Goal: Task Accomplishment & Management: Complete application form

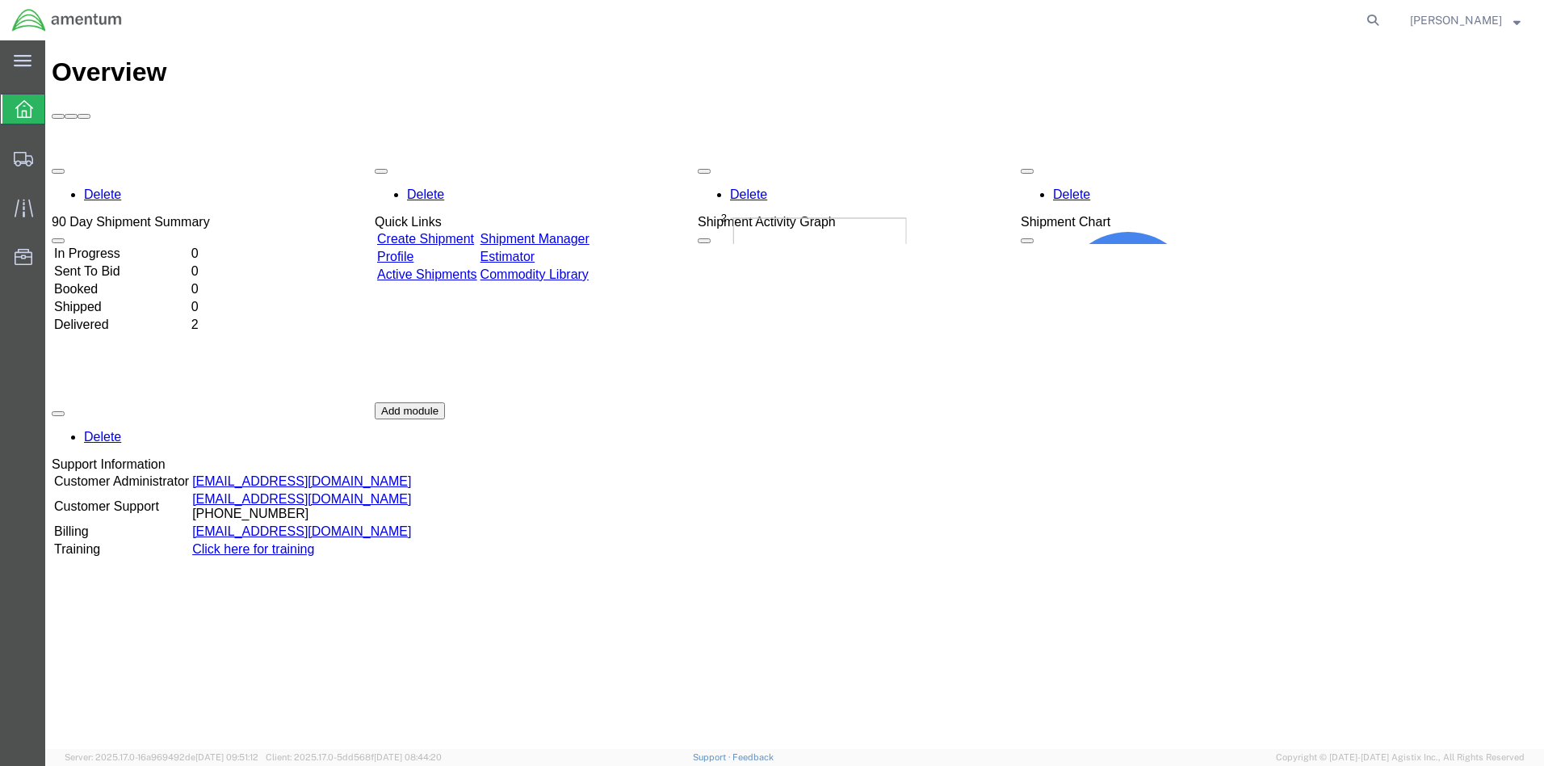
click at [452, 232] on link "Create Shipment" at bounding box center [425, 239] width 97 height 14
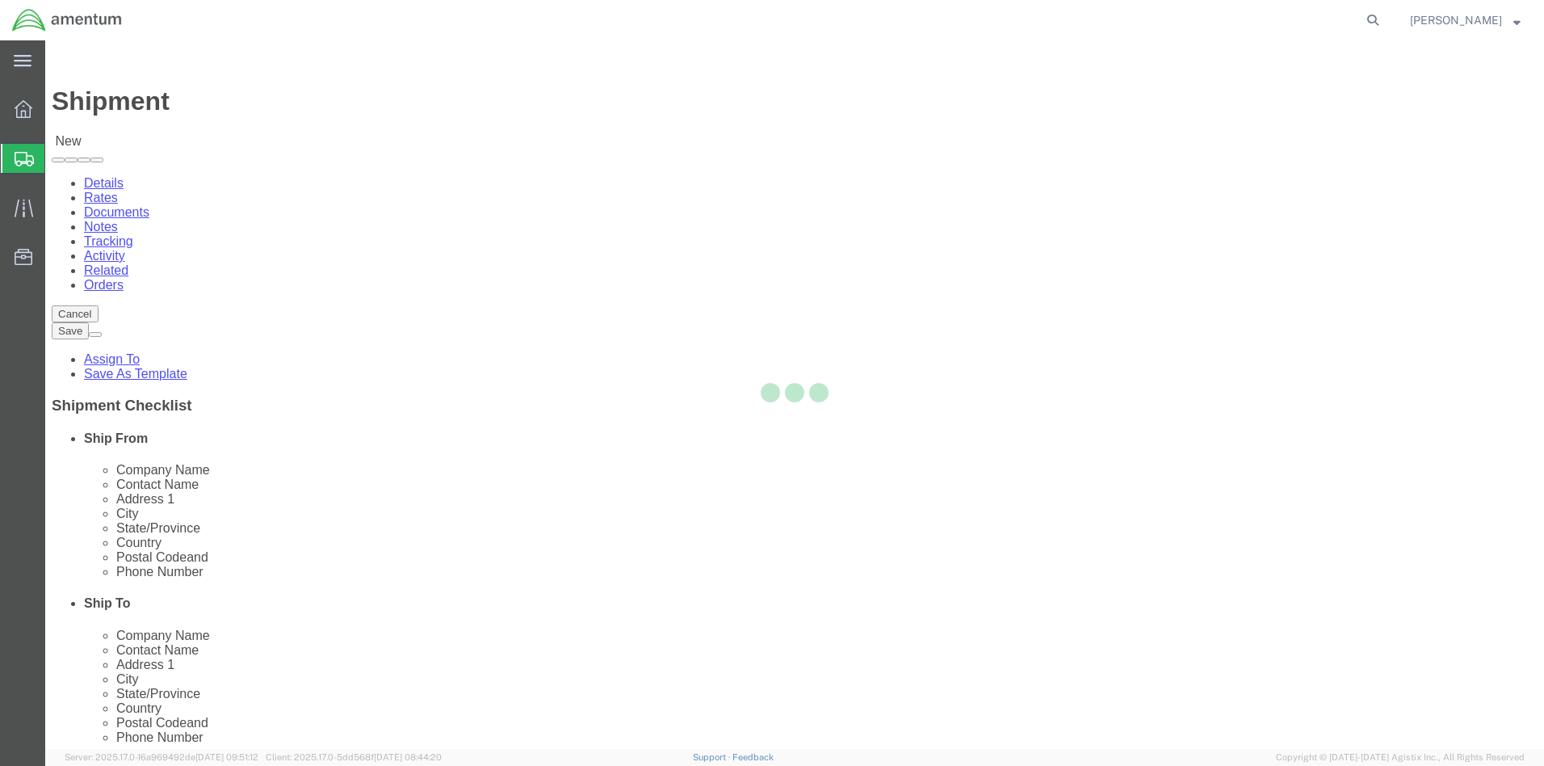
select select
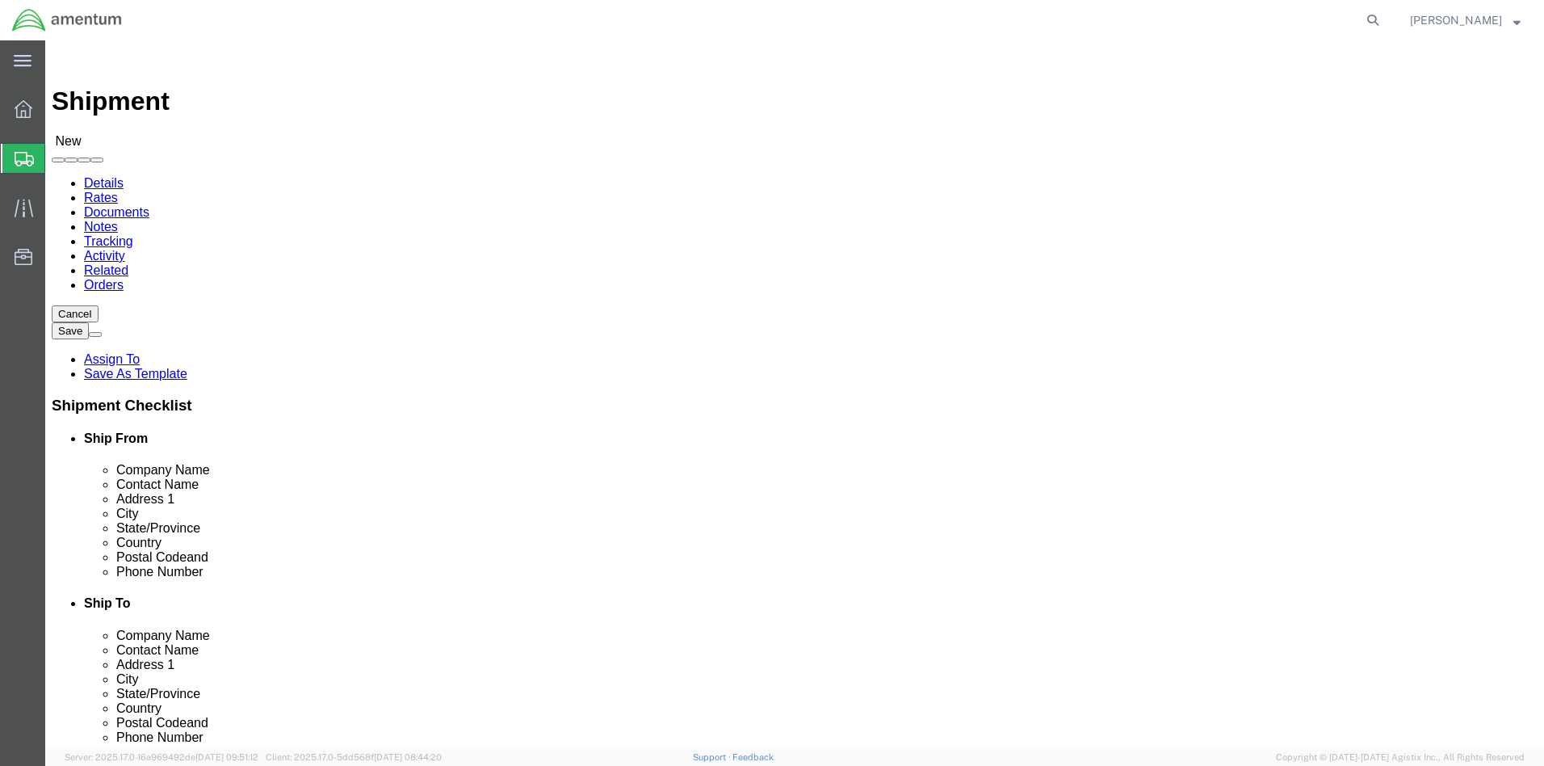
click input "text"
type input "bria"
click p "- AMENTUM SERVICE, INC - ([PERSON_NAME]) [STREET_ADDRESS][US_STATE]"
select select
type input "AMENTUM SERVICE, INC"
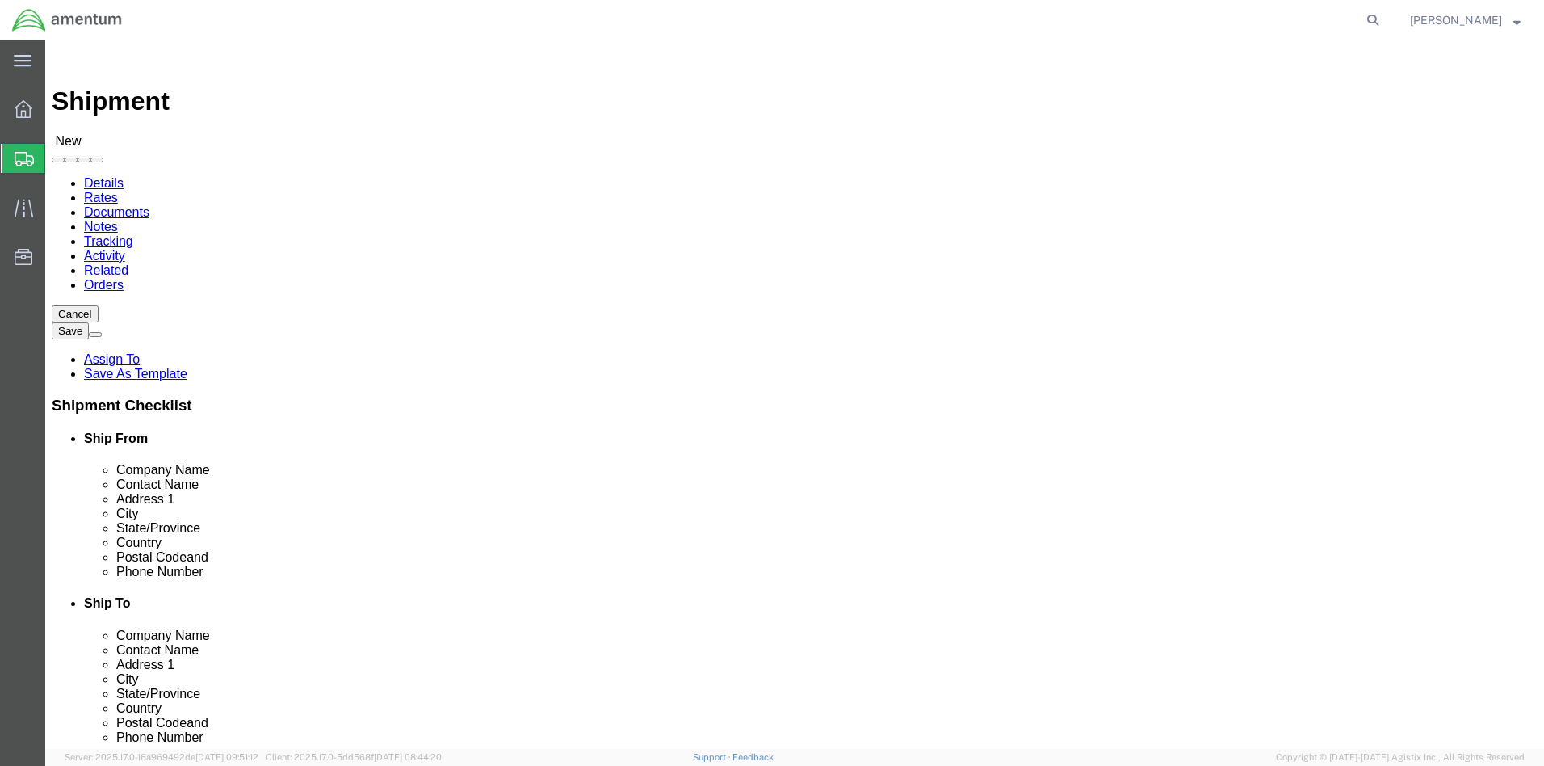
type input "[PERSON_NAME]"
type input "[STREET_ADDRESS]"
type input "BLDG 137"
type input "[US_STATE][GEOGRAPHIC_DATA]"
type input "23460"
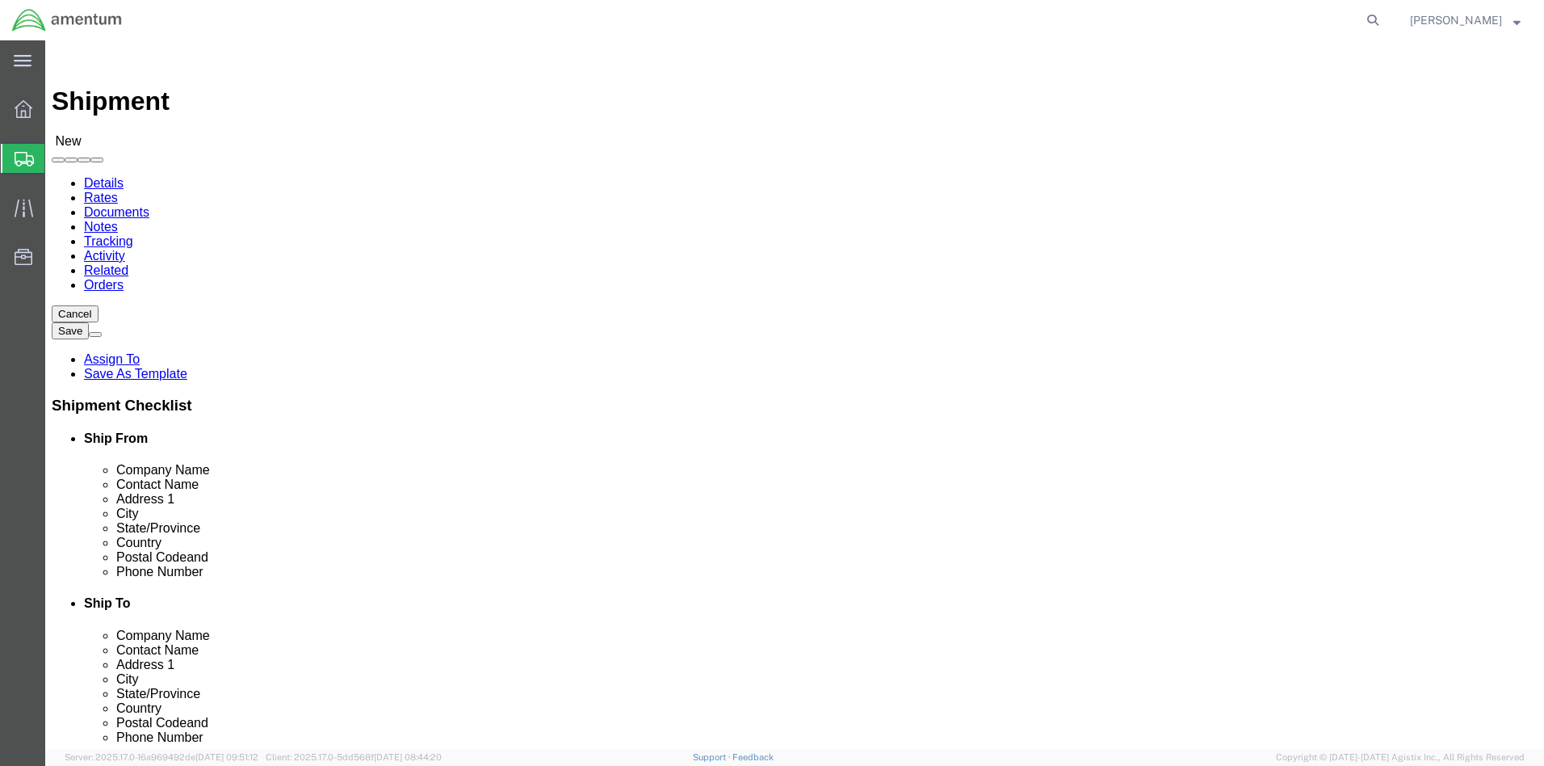
select select "VA"
type input "[PERSON_NAME]"
click input "text"
type input "7574177334"
click input "text"
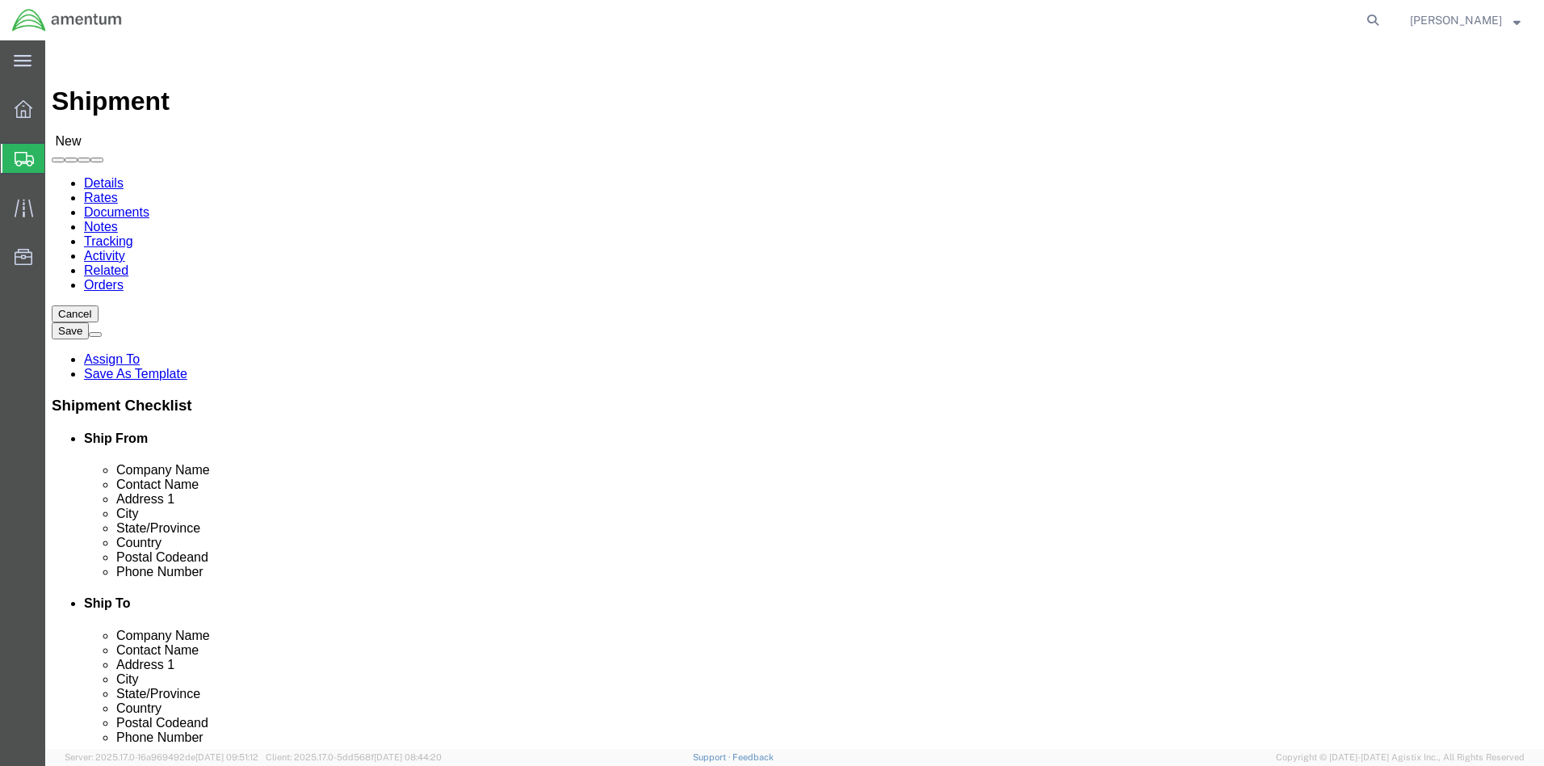
type input "bett"
click p "- AMENTUM SERVICES - ([PERSON_NAME]) 7201 USS WASP ST. [STREET_ADDRESS][PERSON_…"
select select
type input "AMENTUM SERVICES"
type input "[PERSON_NAME]"
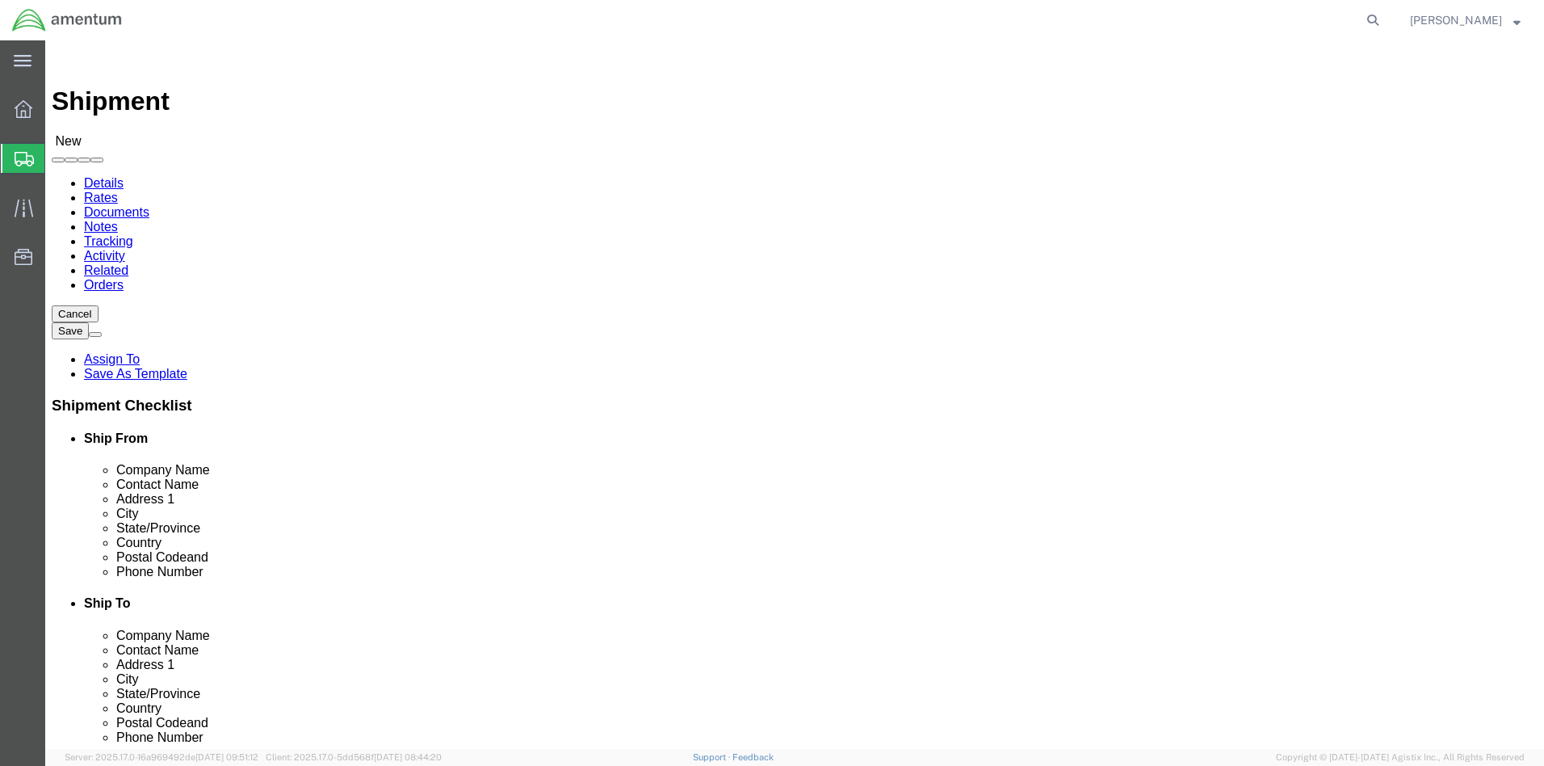
type input "7201 USS WASP ST. BLDG 2992"
type input "NAS [PERSON_NAME] FIELD"
type input "[PERSON_NAME]"
type input "32570"
type input "8504846263"
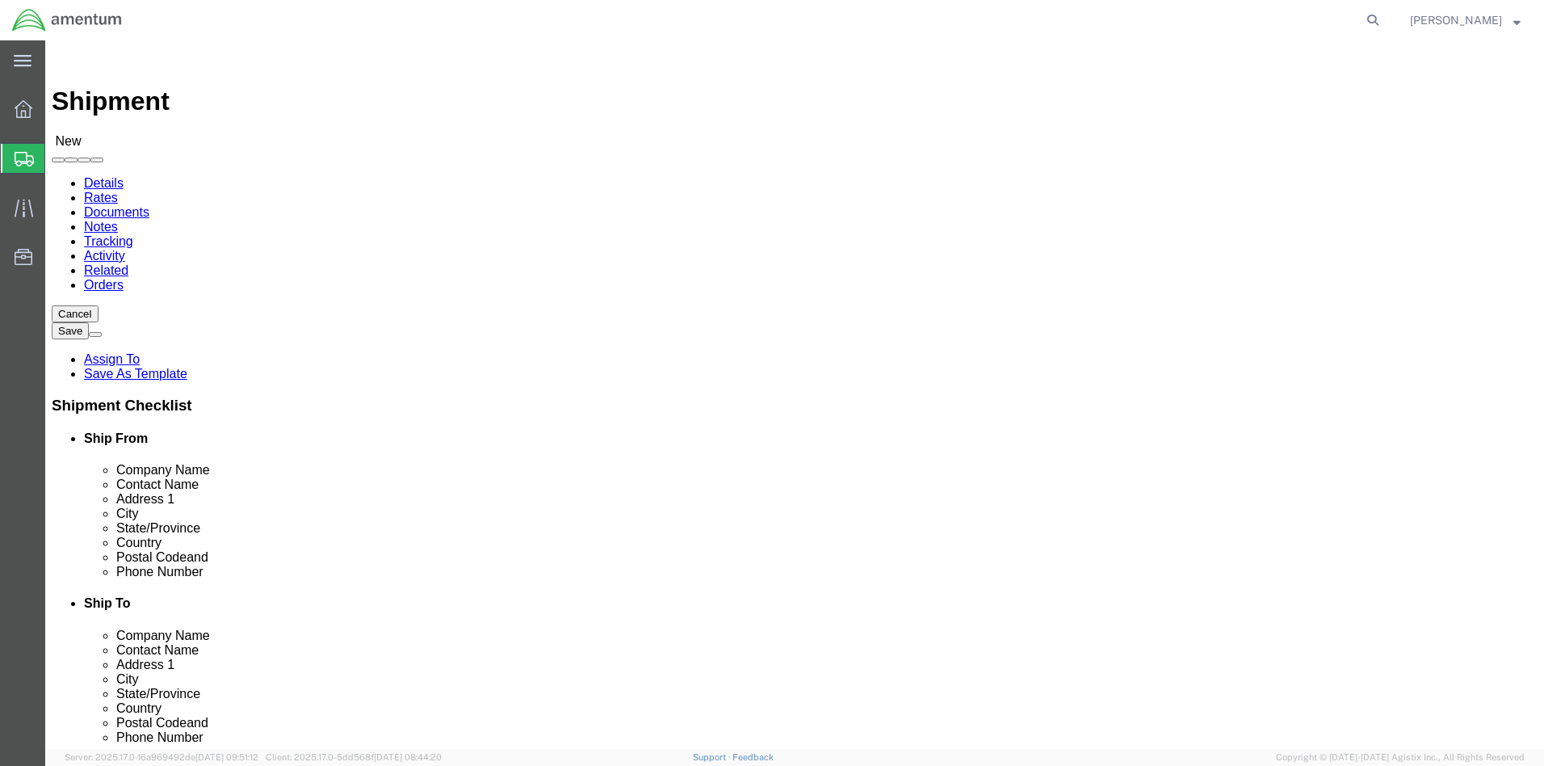
type input "[PERSON_NAME][EMAIL_ADDRESS][PERSON_NAME][DOMAIN_NAME]"
checkbox input "true"
select select "FL"
type input "[PERSON_NAME]"
click div "Ship To Location Location My Profile Location [PHONE_NUMBER] [PHONE_NUMBER] [PH…"
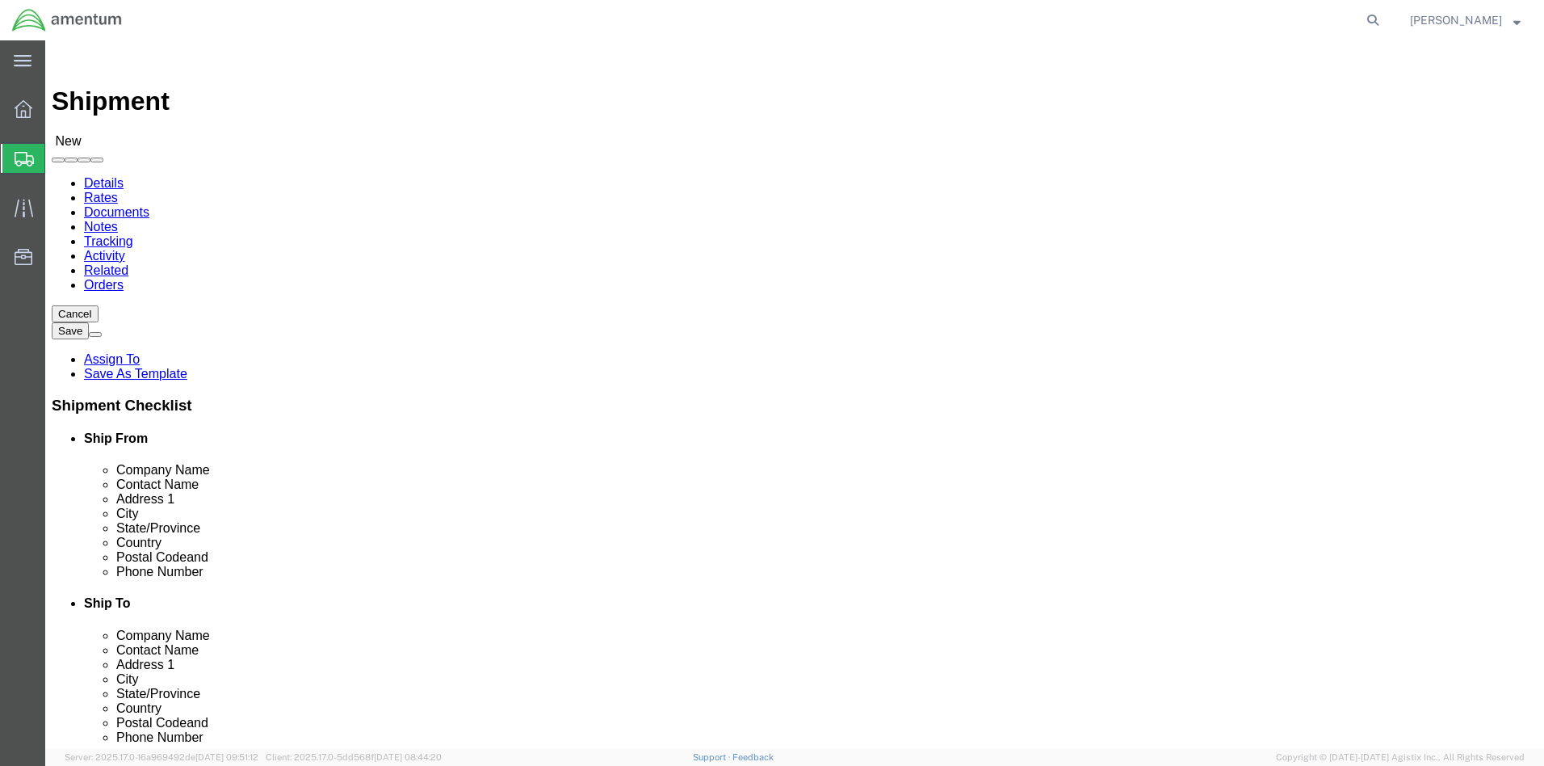
scroll to position [237, 0]
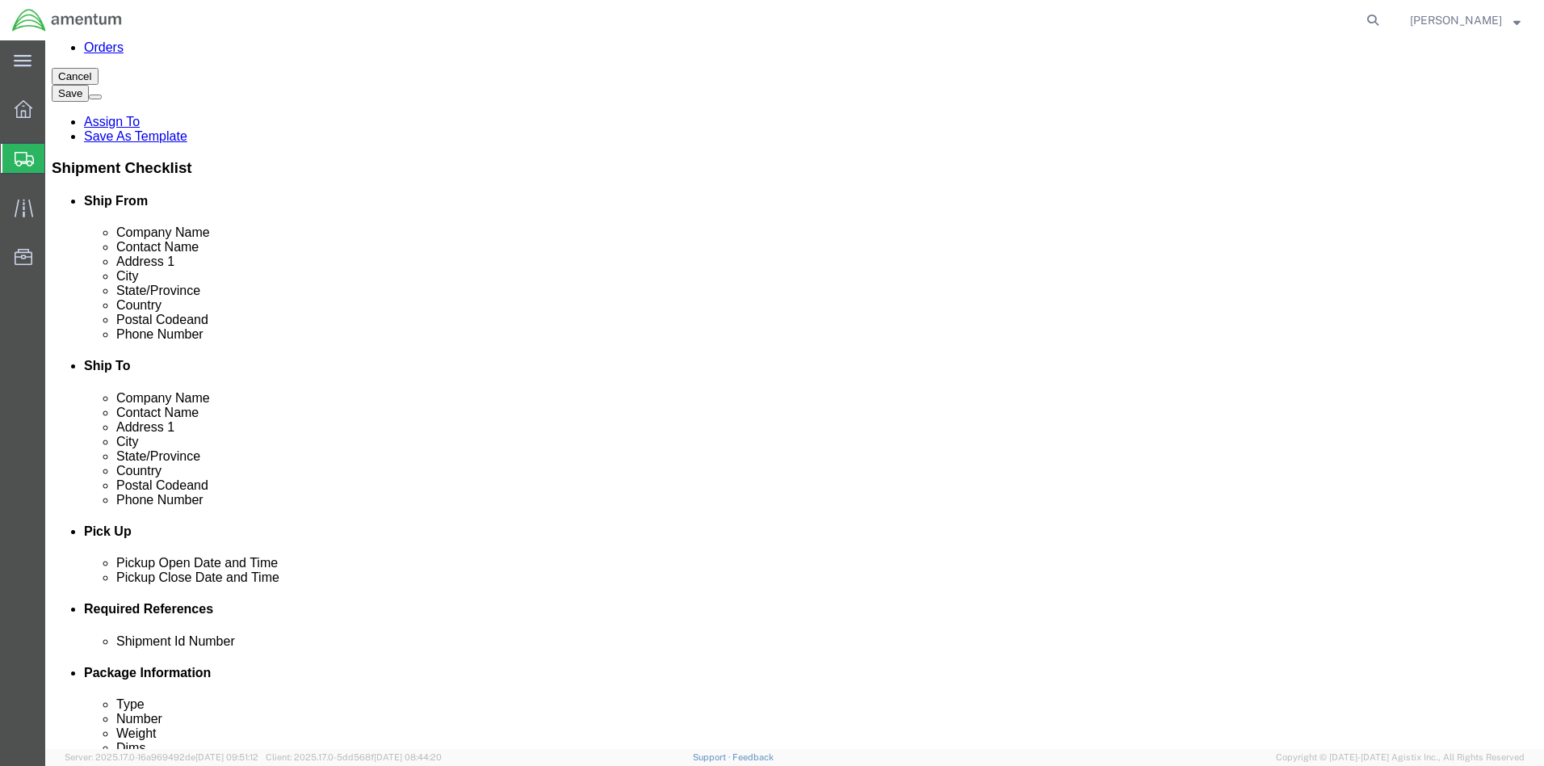
click div "[DATE] 12:00 PM"
click input "12:00 PM"
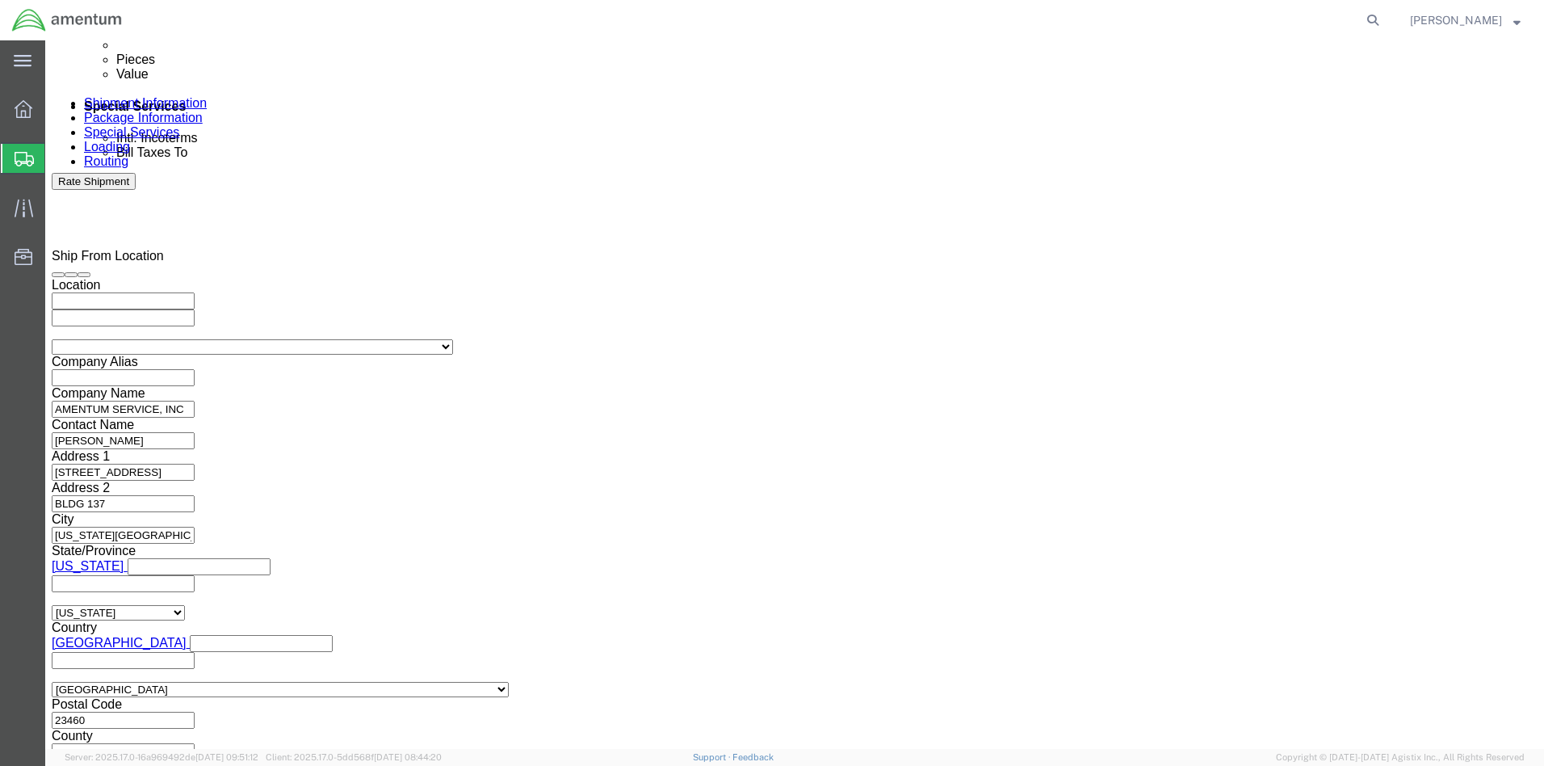
click input "8:00 PM"
type input "8:00 am"
click button "Apply"
click div "[DATE] 9:00 AM"
click input "5:00 AM"
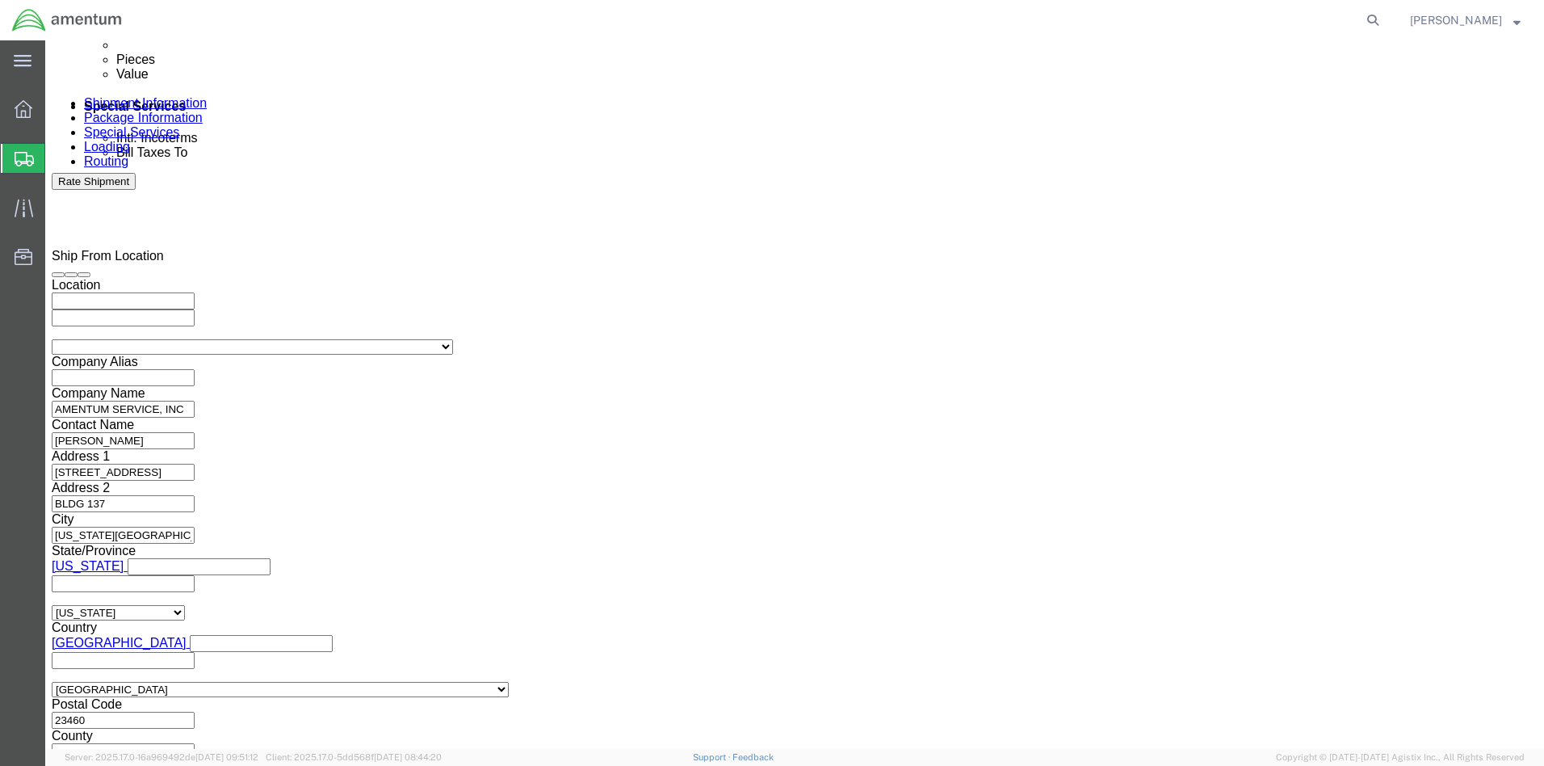
type input "5:00 PM"
click button "Apply"
click button "Add reference"
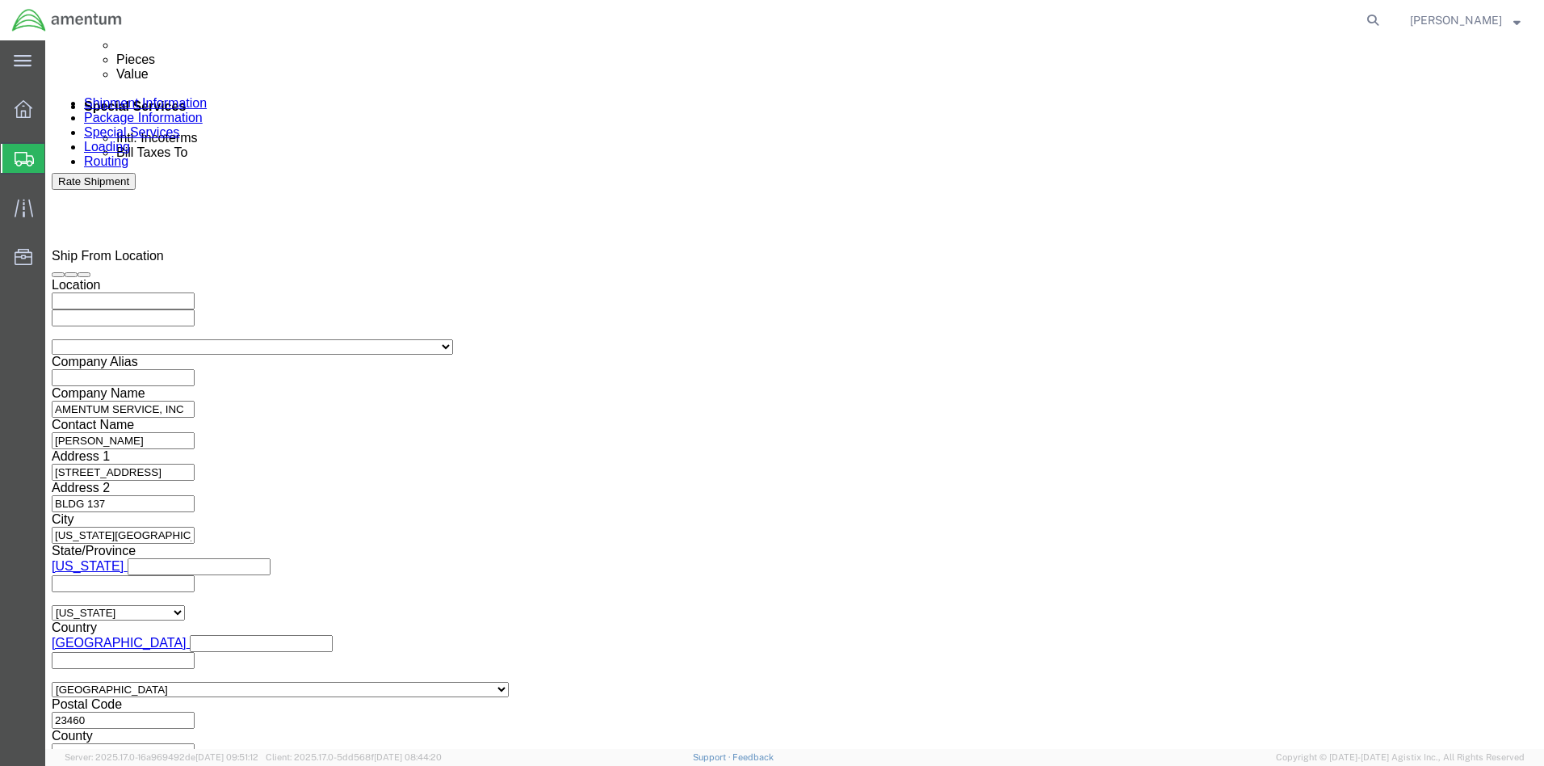
click input "text"
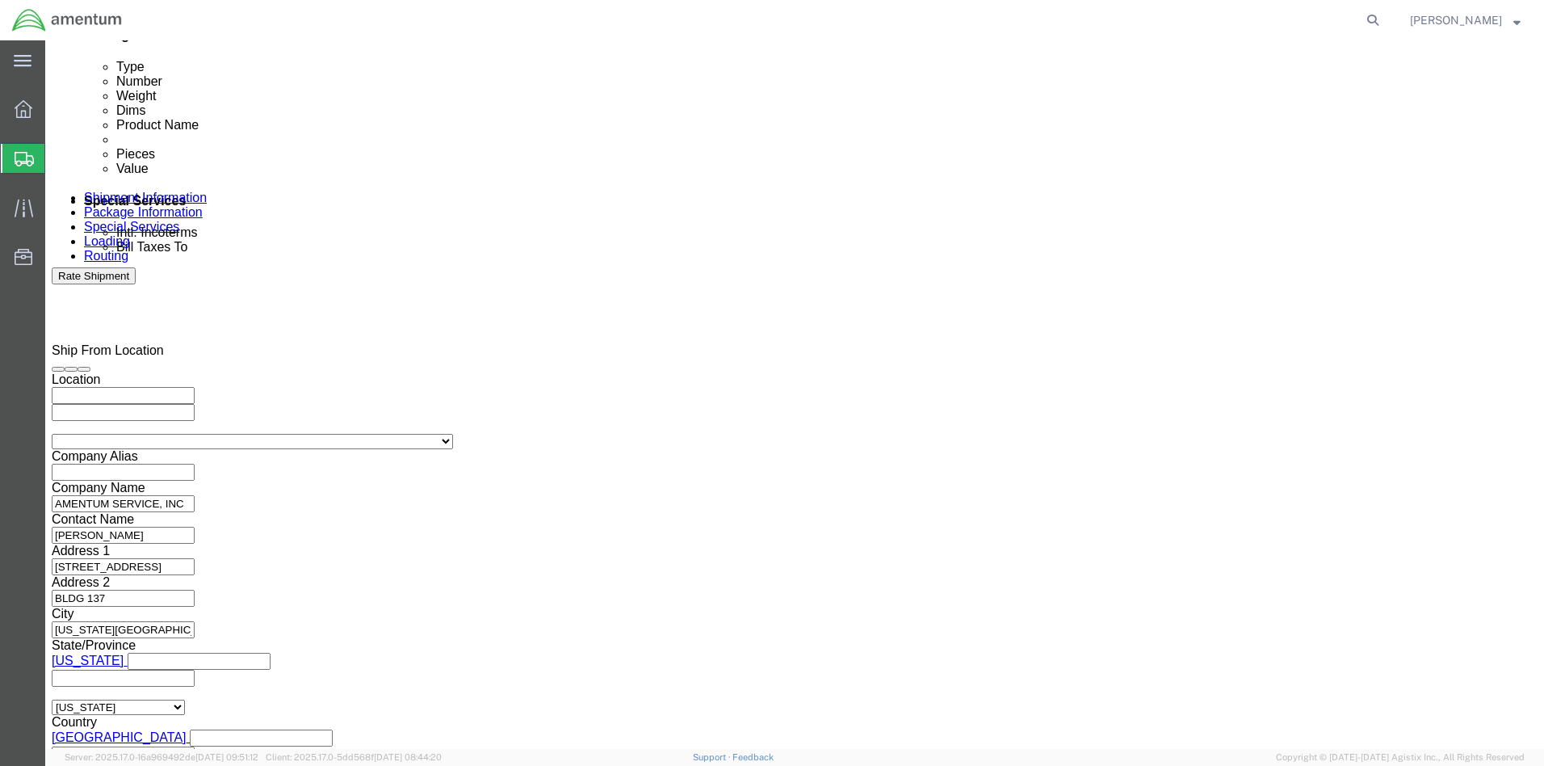
type input "6600"
click icon "button"
select select "DEPT"
click input "text"
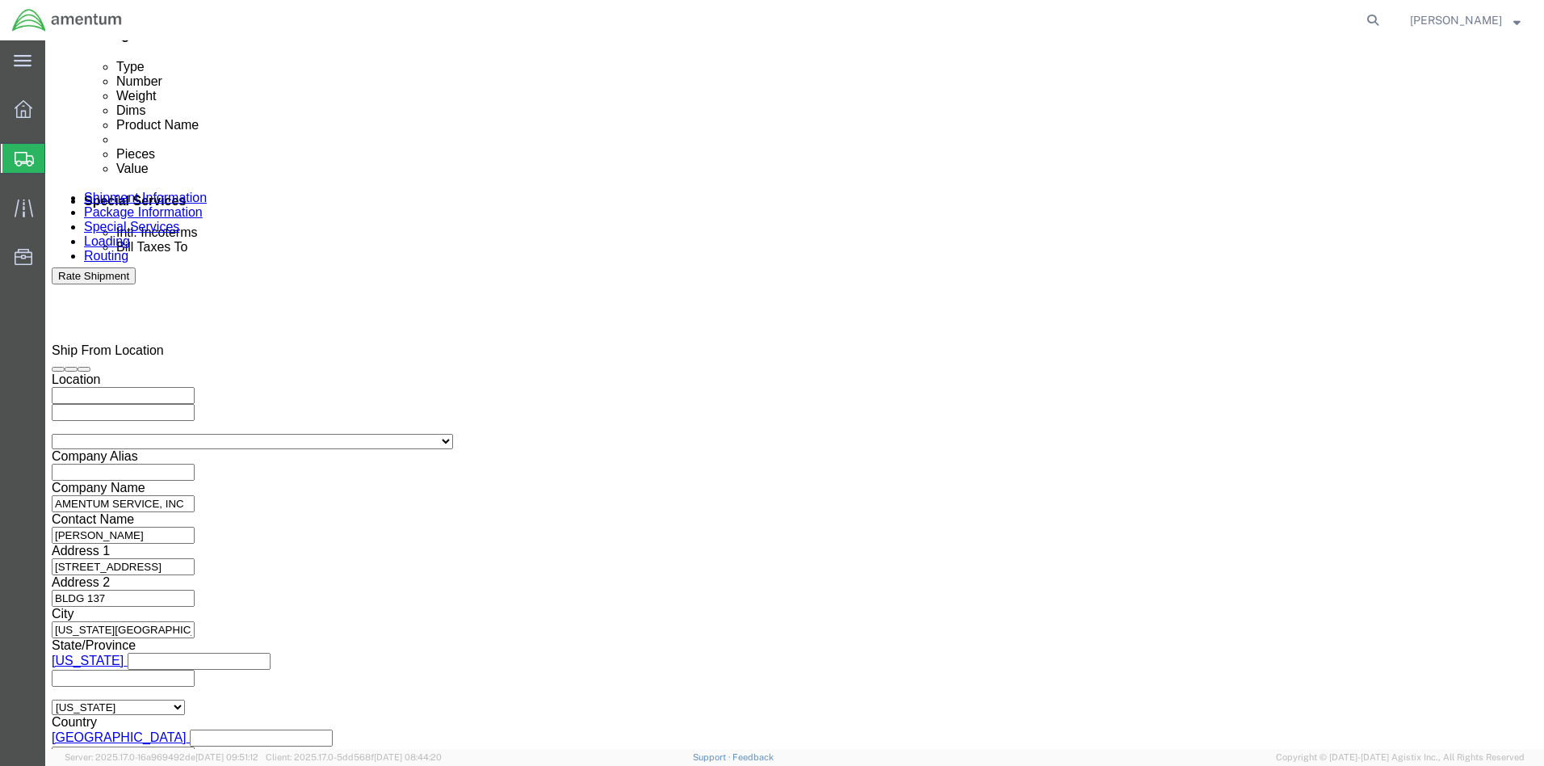
click input "T44tt"
type input "T44t"
click input "text"
type input "t"
select select "PROJNUM"
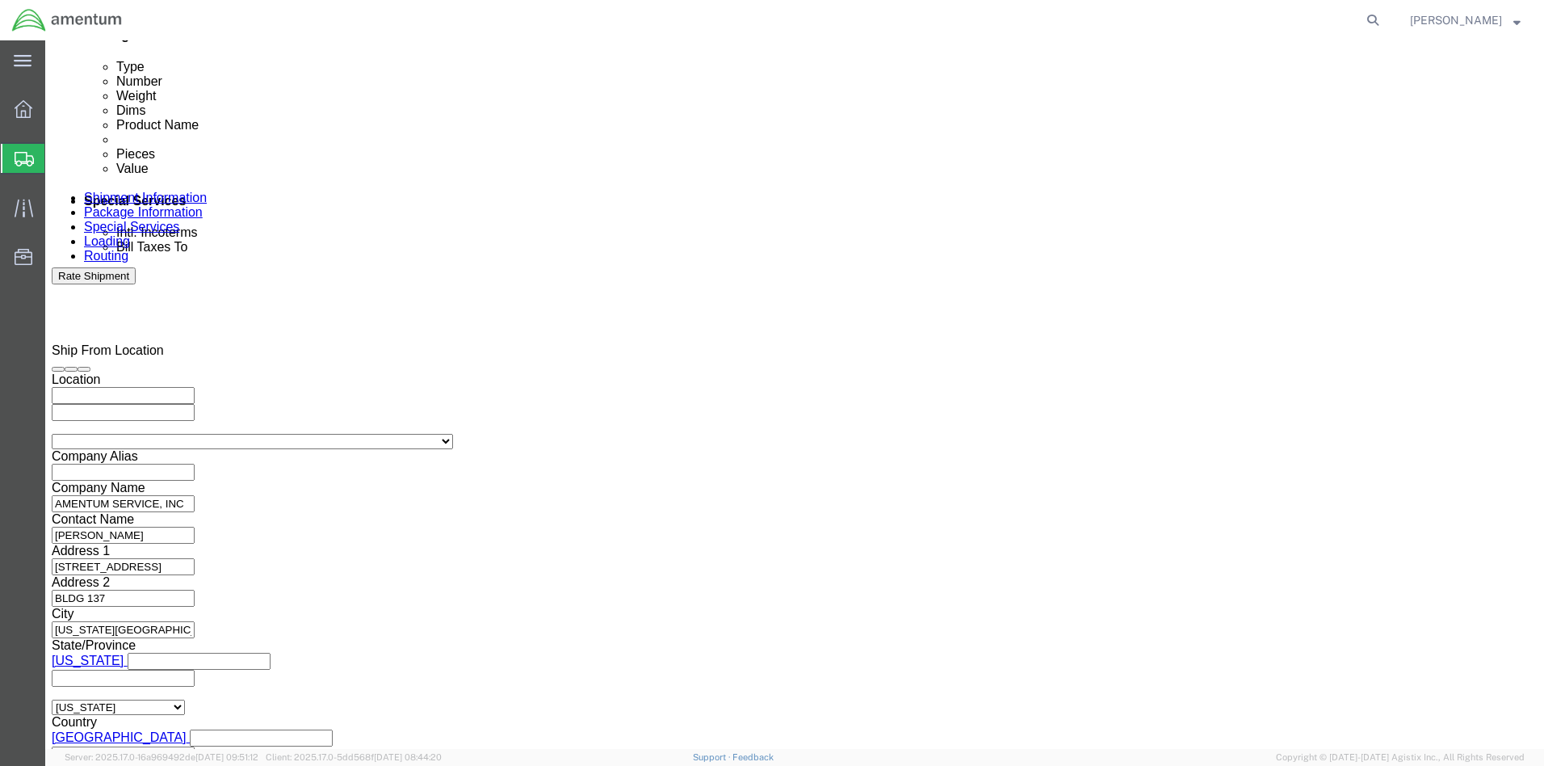
click input "text"
type input "6097.4.034.01.c.fc.0.23O.e00"
click button "Continue"
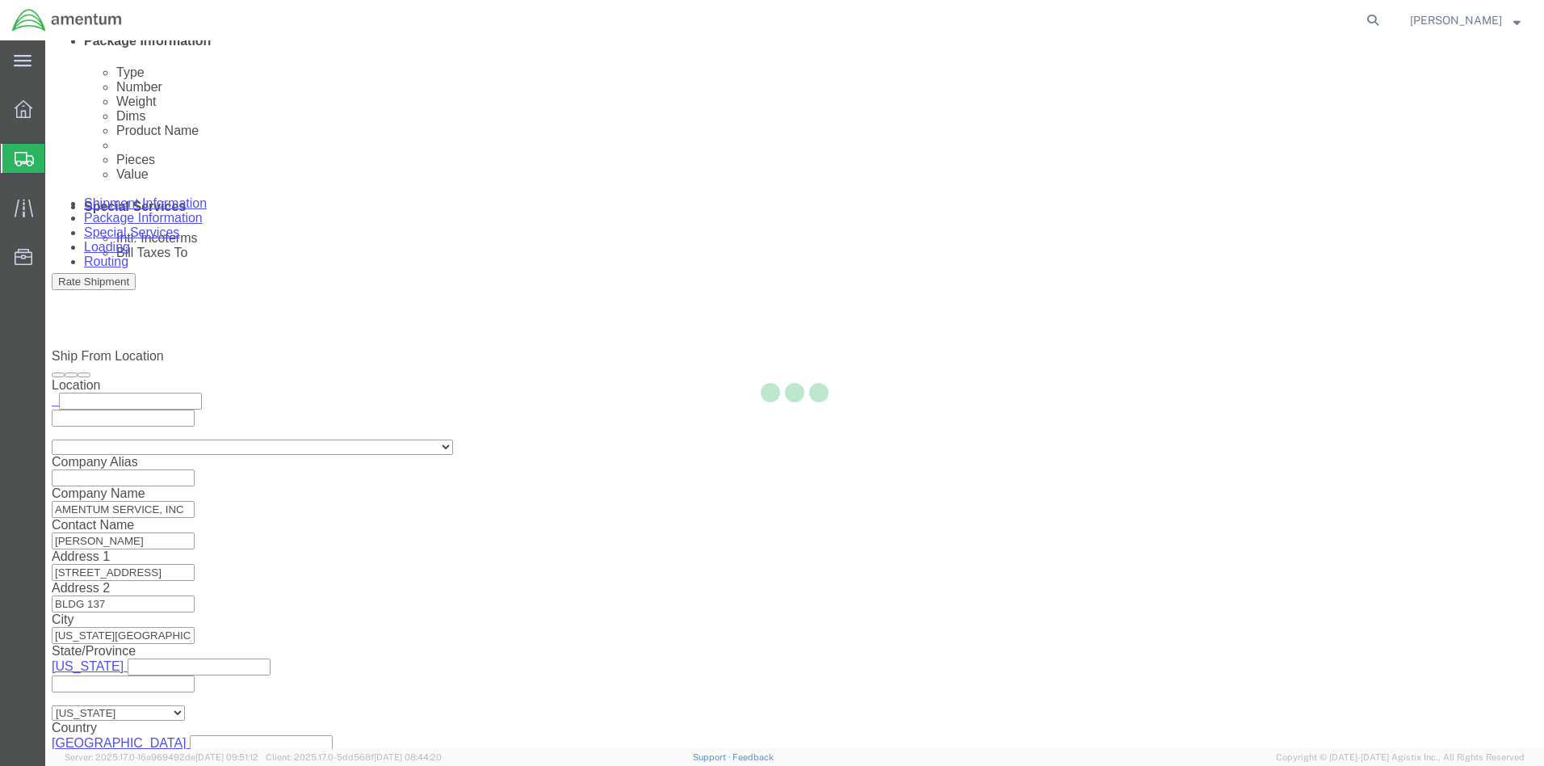
select select "CBOX"
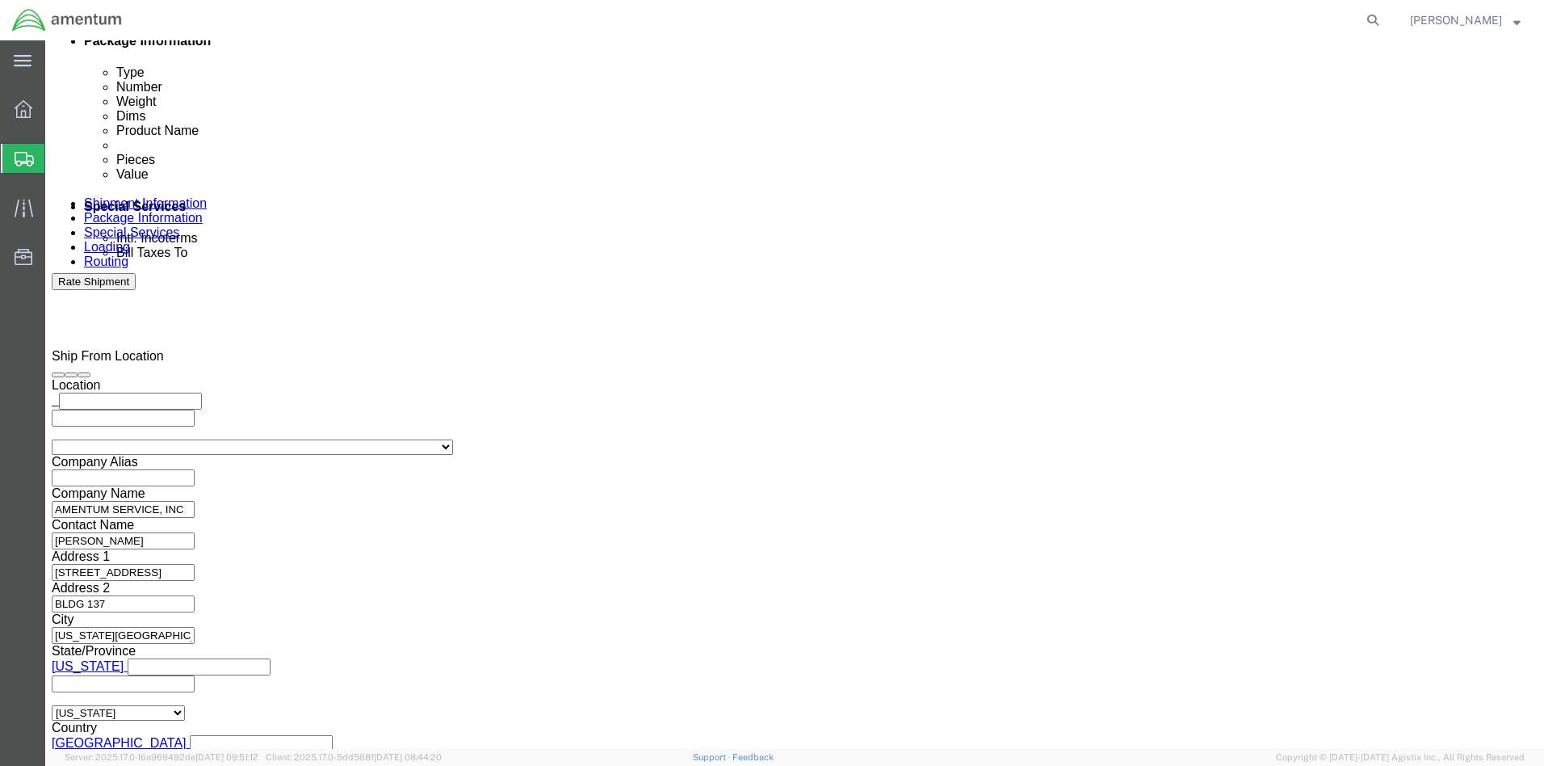
click input "1"
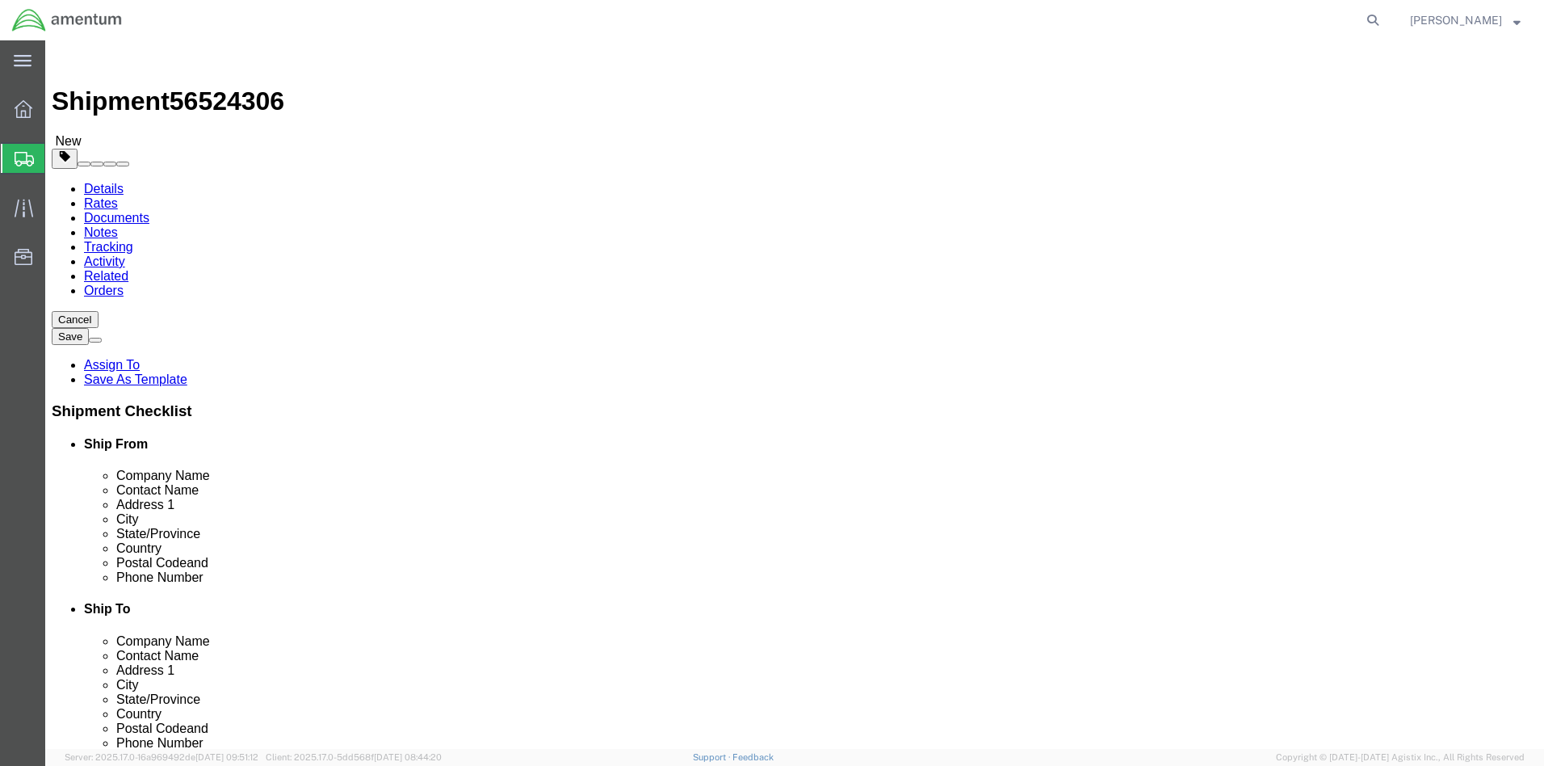
type input "4"
click input "text"
type input "16"
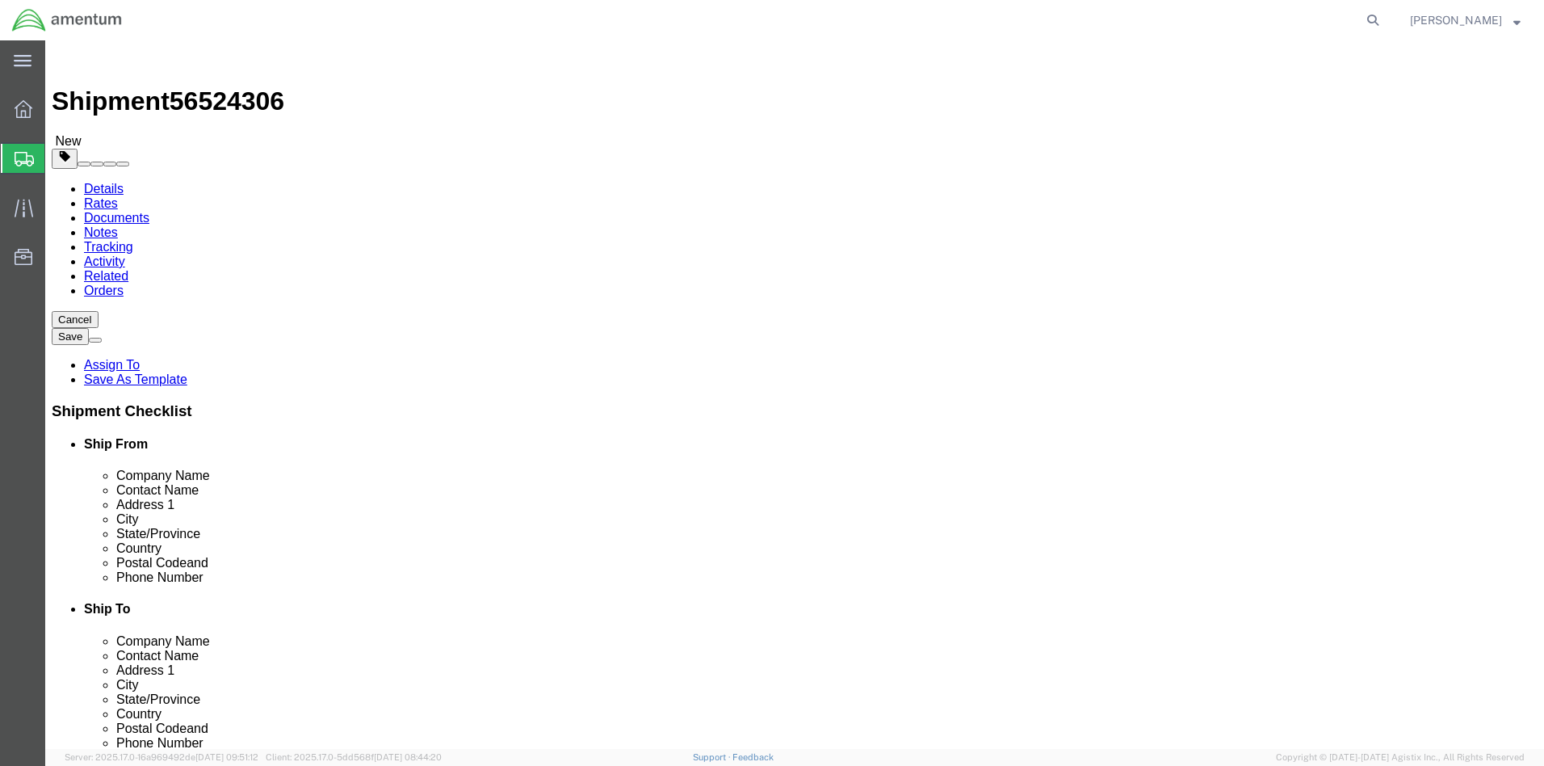
click input "0.00"
type input "0"
type input "50"
click link "Add Content"
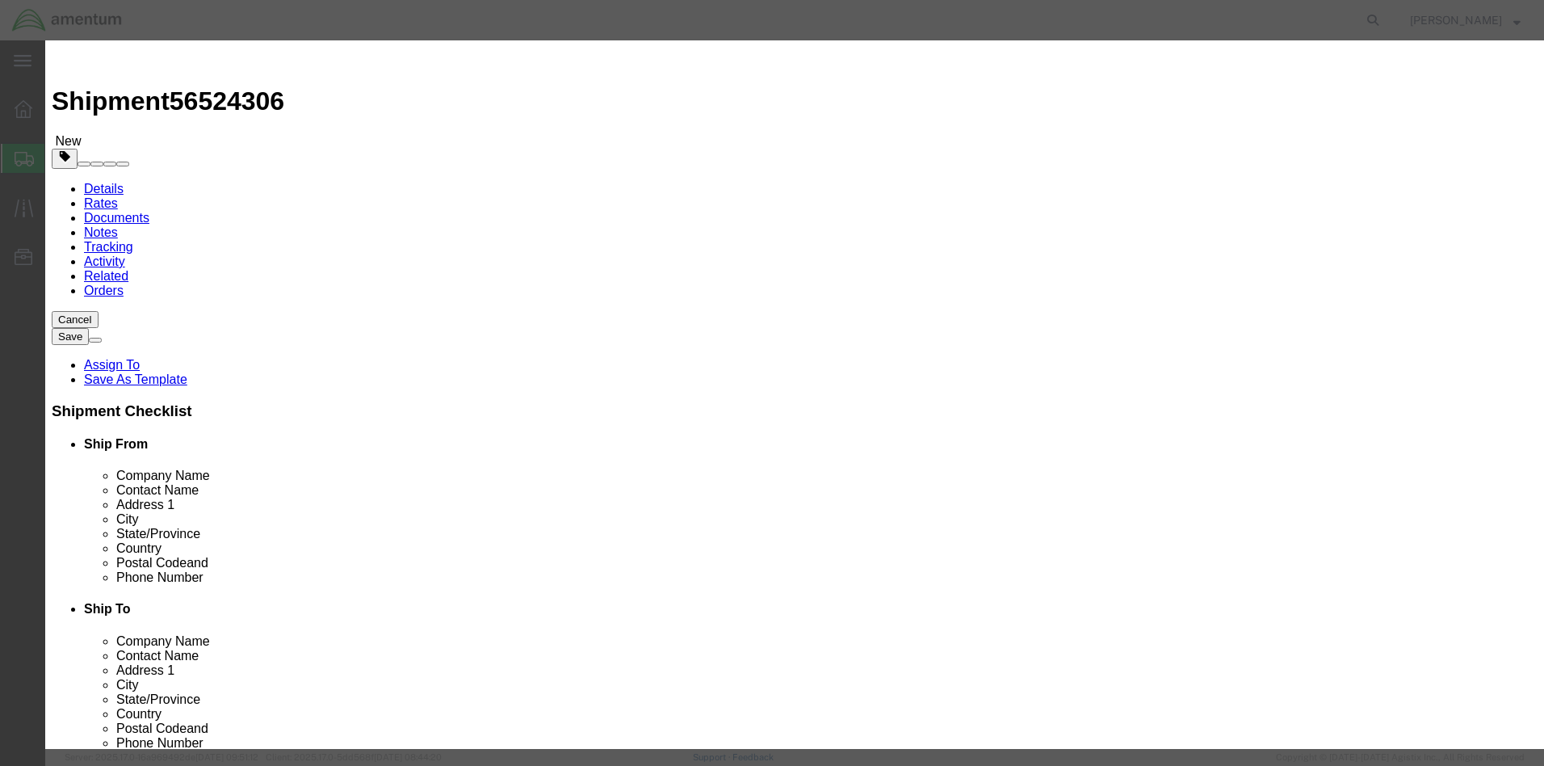
click input "text"
type input "aircraft parts"
click strong "AIRCRAFT PARTS"
select select
type input "31.84"
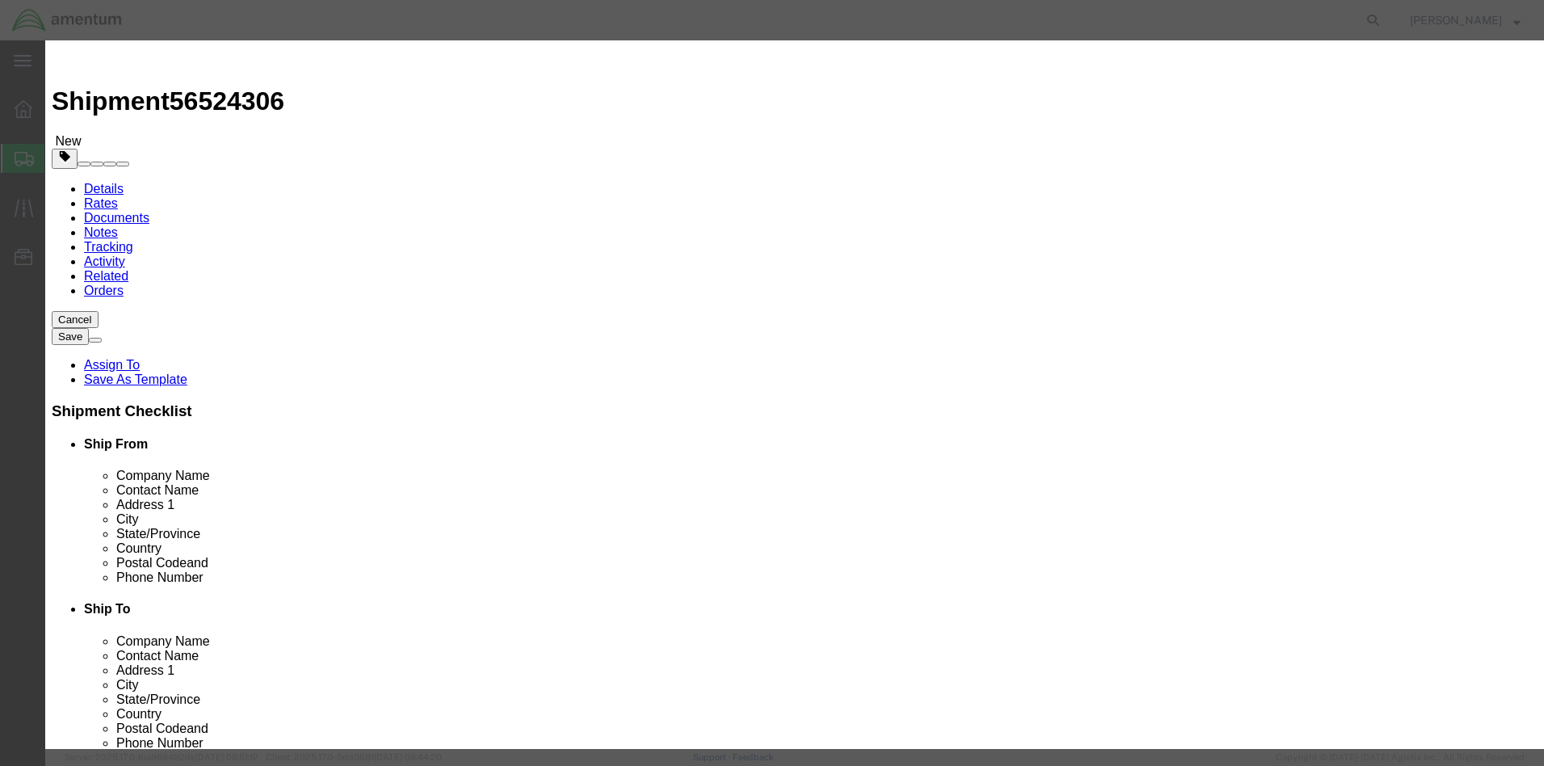
select select
type input "AIRCRAFT PARTS"
click input "text"
type input "4"
drag, startPoint x: 517, startPoint y: 185, endPoint x: 453, endPoint y: 179, distance: 64.1
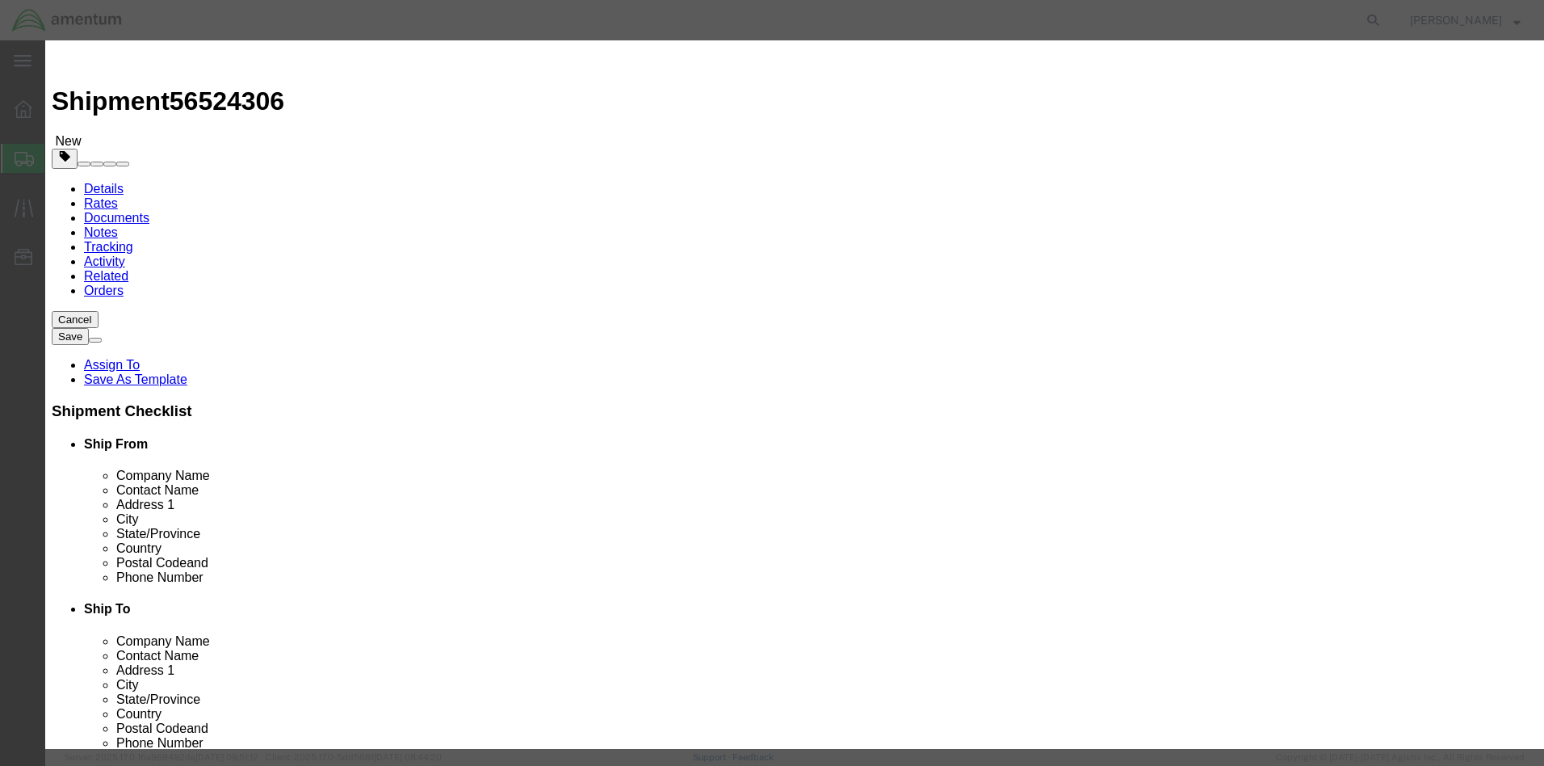
click div "Total Value 31.84 Select ADP AED AFN ALL AMD AOA ARS ATS AUD AWG AZN BAM BBD BD…"
click input "20006"
type input "200000"
click button "Save & Close"
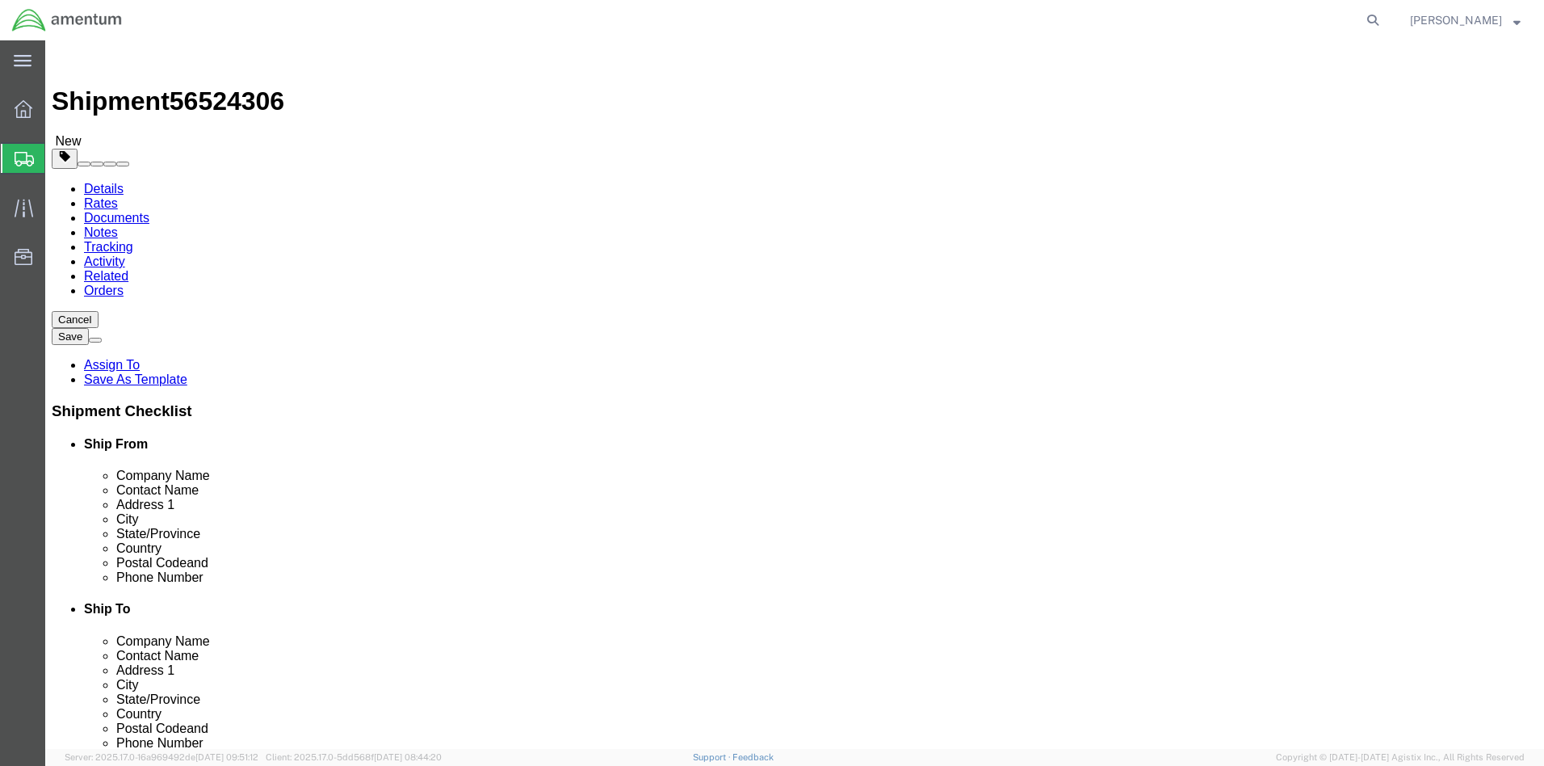
drag, startPoint x: 245, startPoint y: 310, endPoint x: 191, endPoint y: 309, distance: 53.3
click div "Number 4"
type input "1"
click link "Add Package"
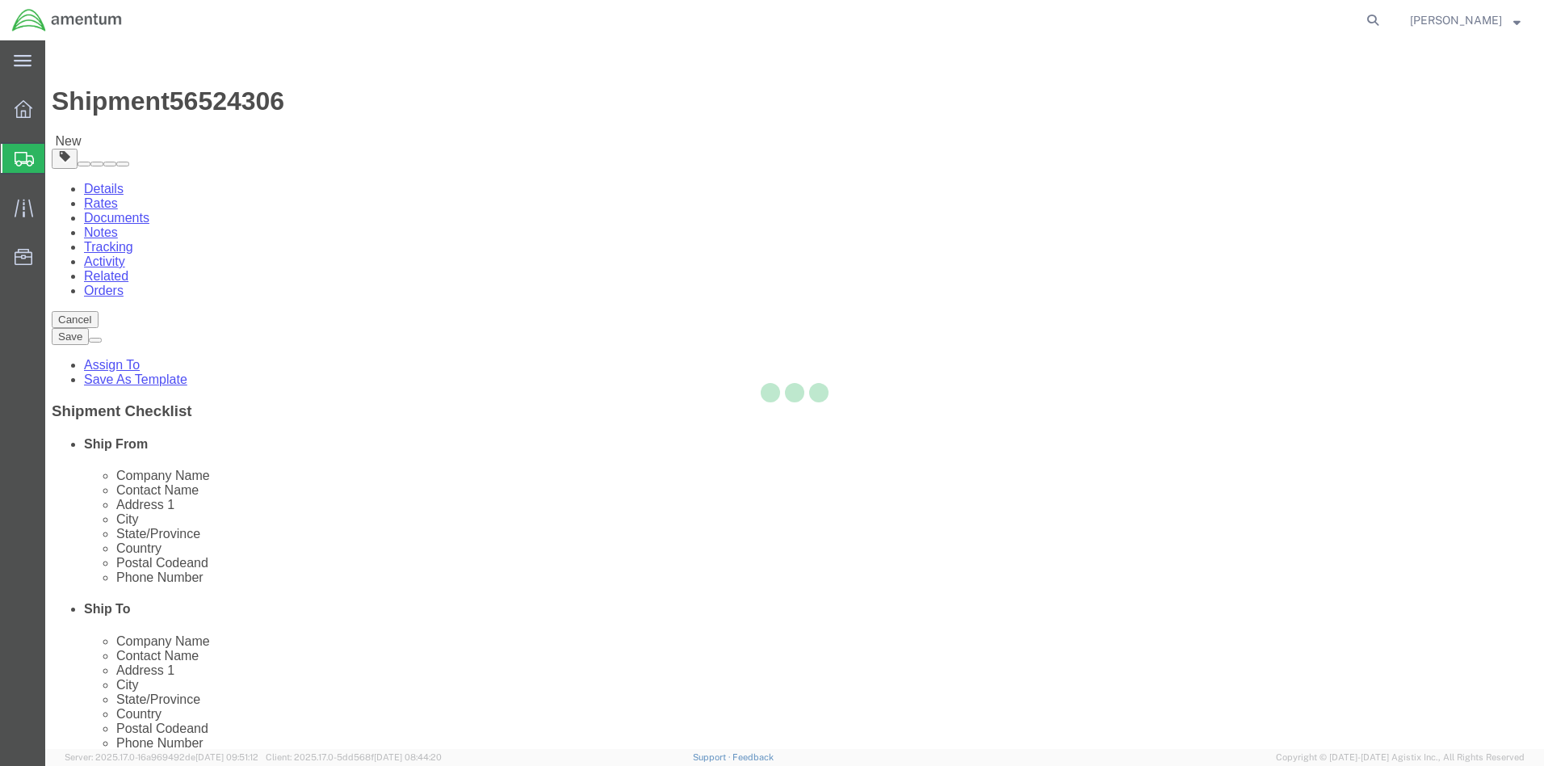
select select "CBOX"
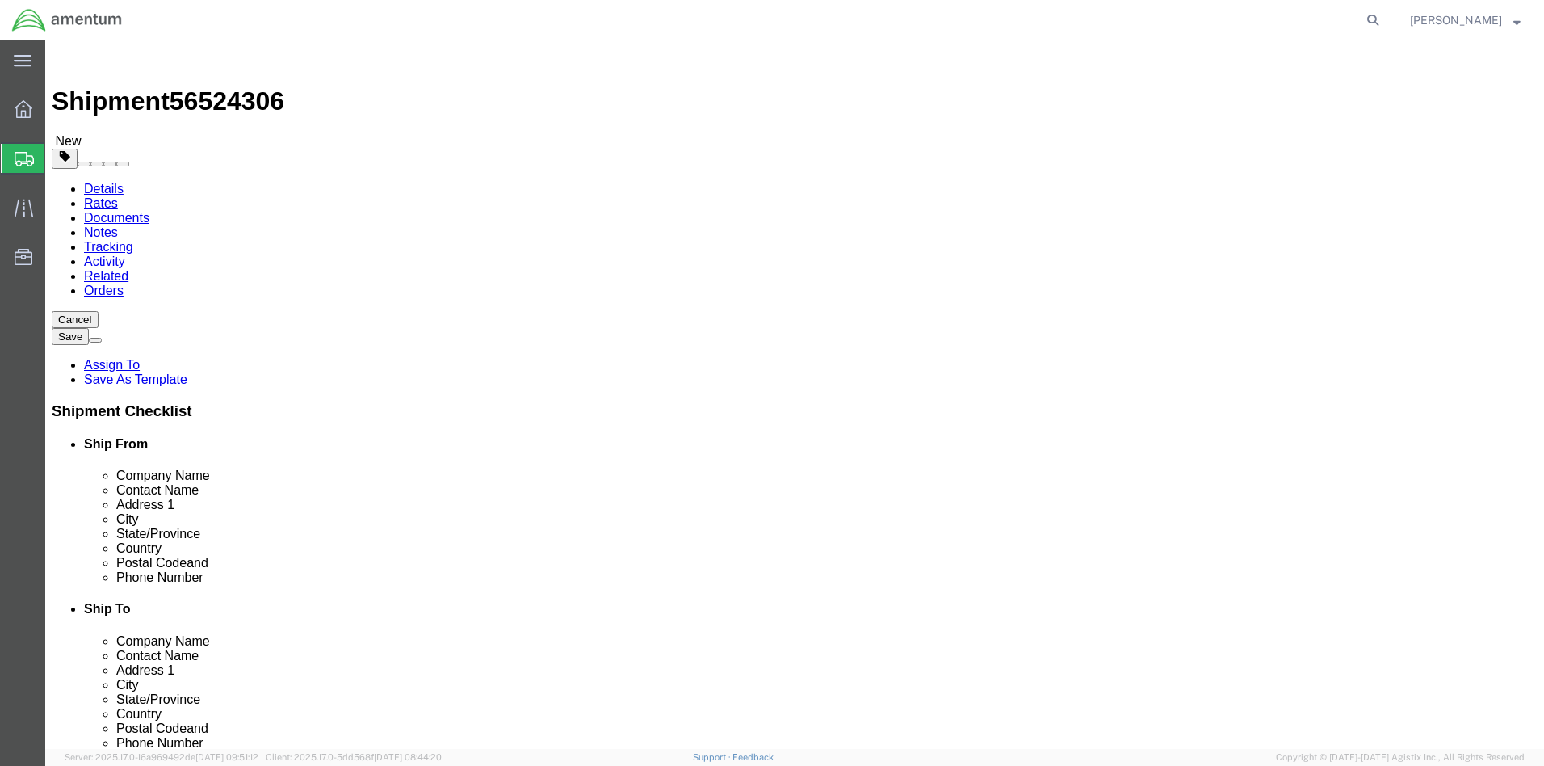
click input "text"
type input "16"
drag, startPoint x: 850, startPoint y: 374, endPoint x: 772, endPoint y: 376, distance: 77.6
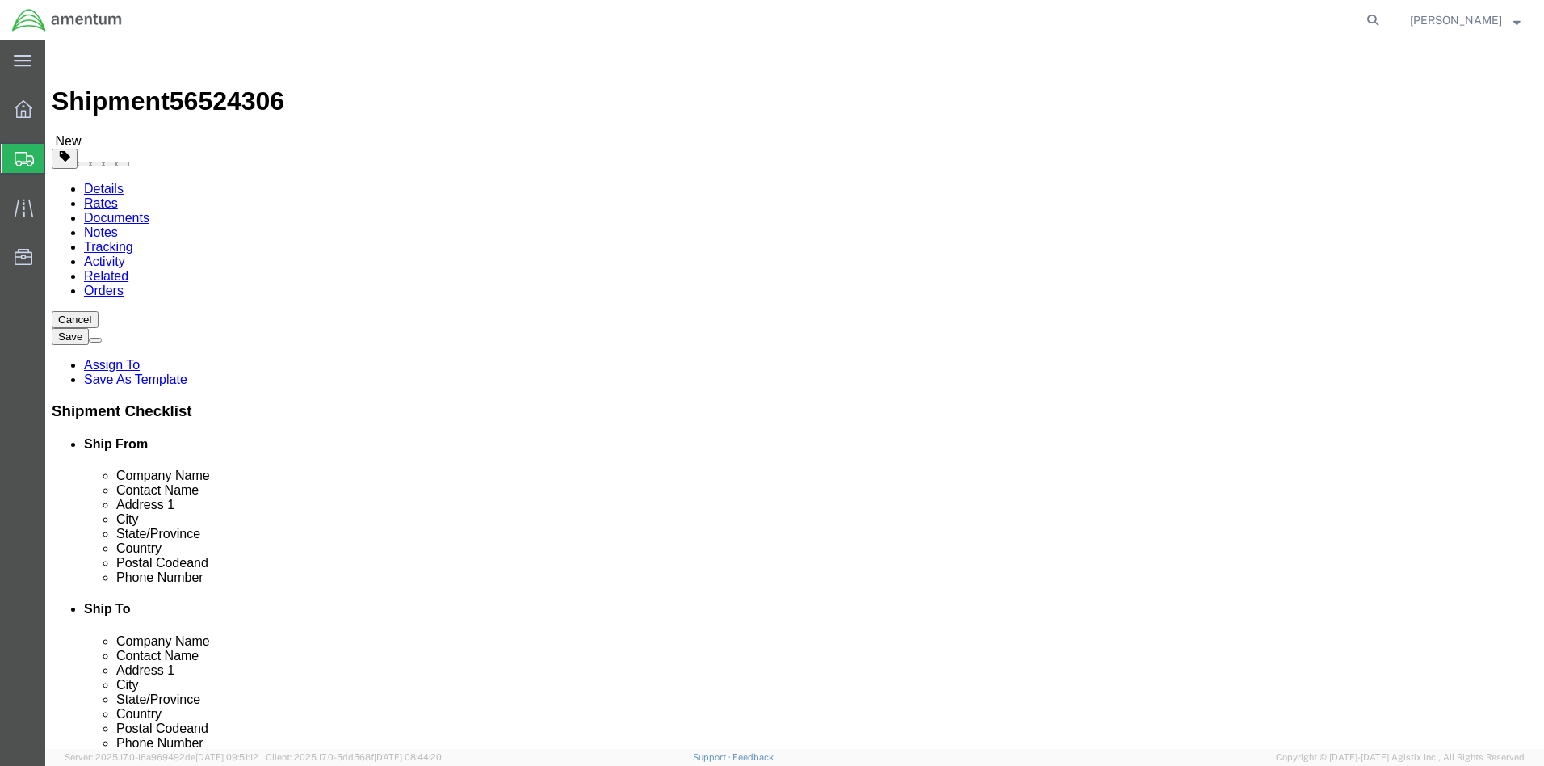
click div "Weight 0.00 Select kgs lbs Ship. t°"
type input "30"
click link "Add Content"
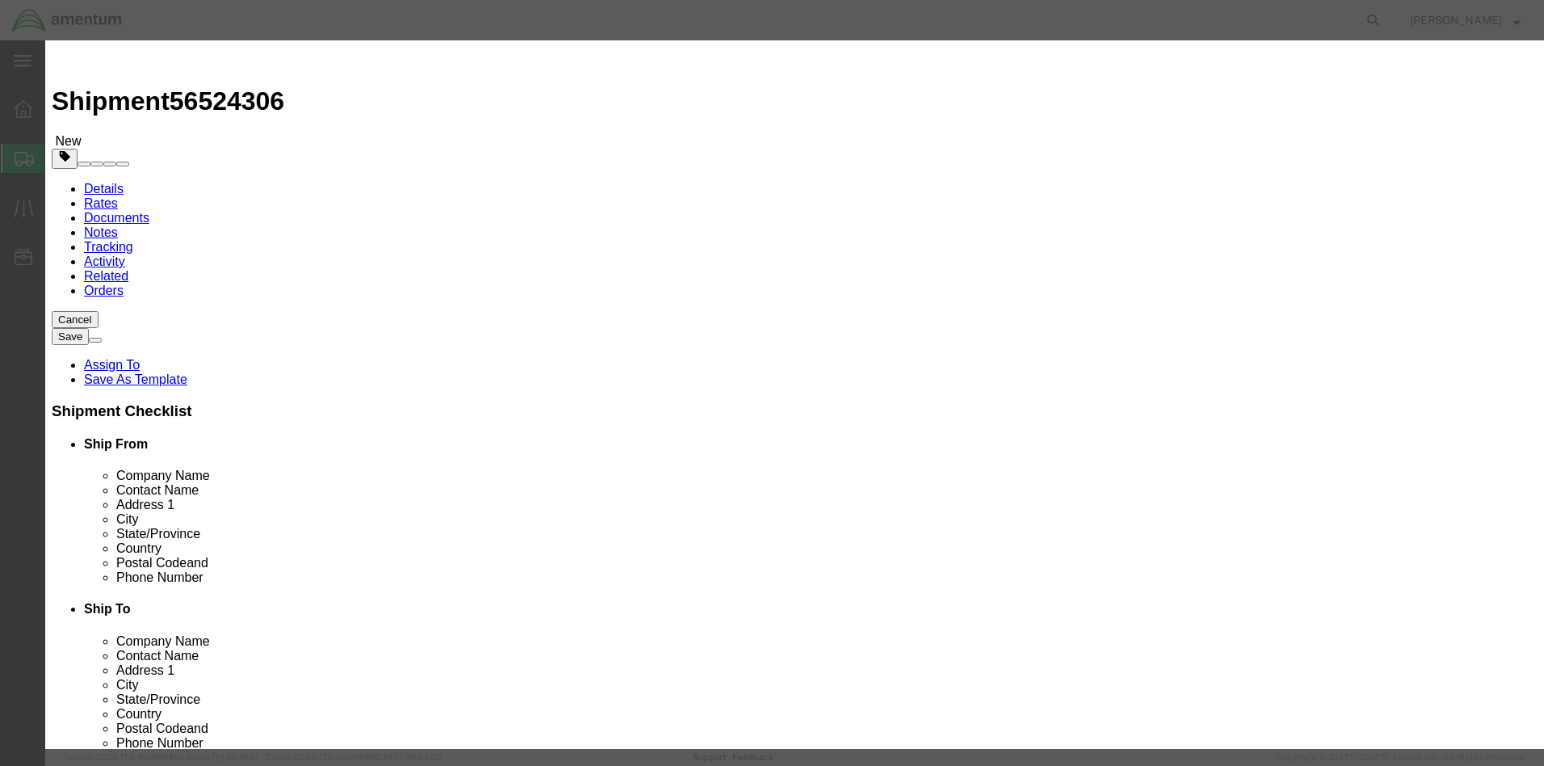
click input "text"
type input "aircraft parts"
click strong "AIRCRAFT PARTS"
select select
type input "31.84"
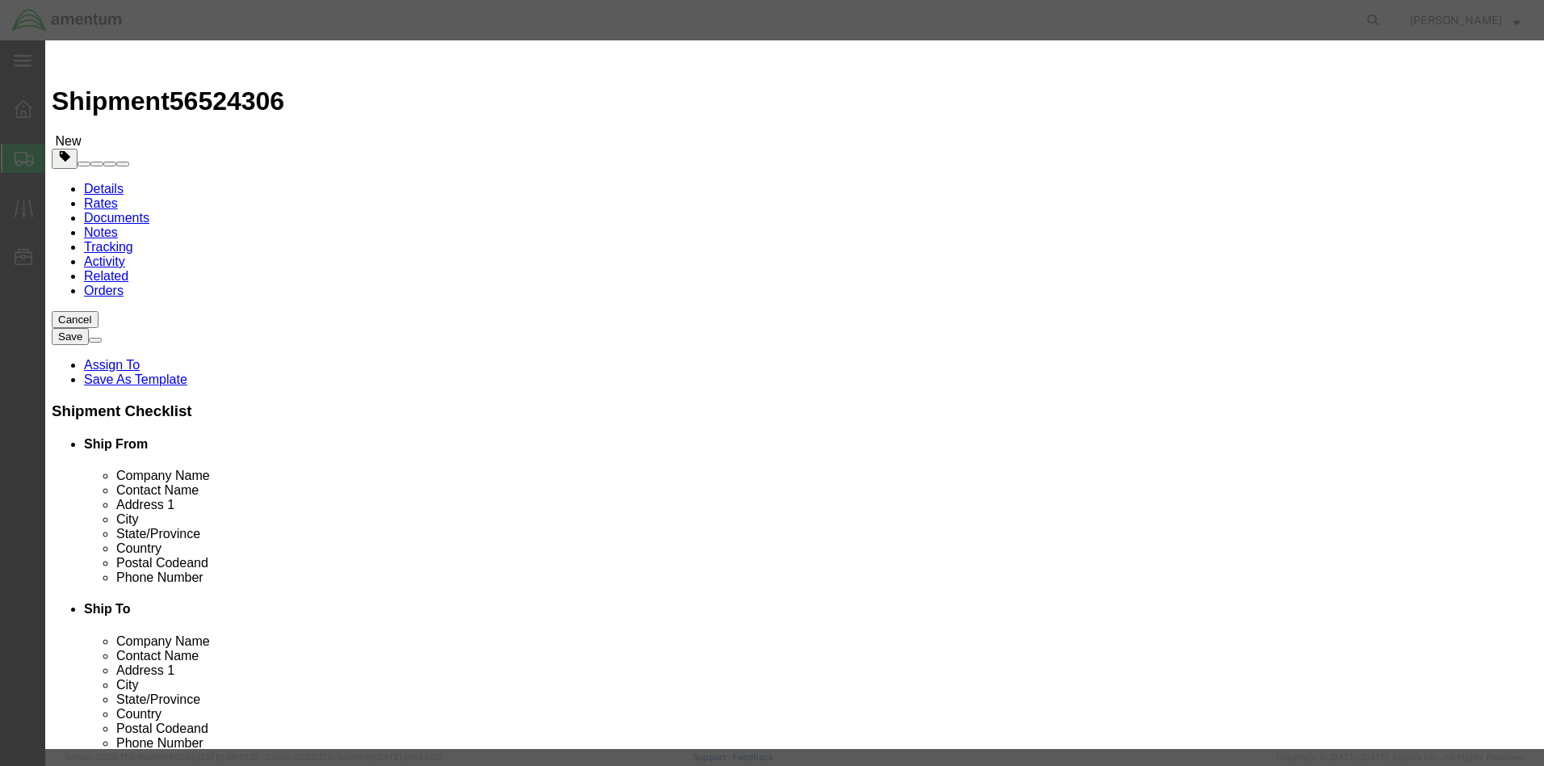
select select
type input "AIRCRAFT PARTS"
click input "text"
type input "1"
drag, startPoint x: 521, startPoint y: 186, endPoint x: 436, endPoint y: 174, distance: 85.7
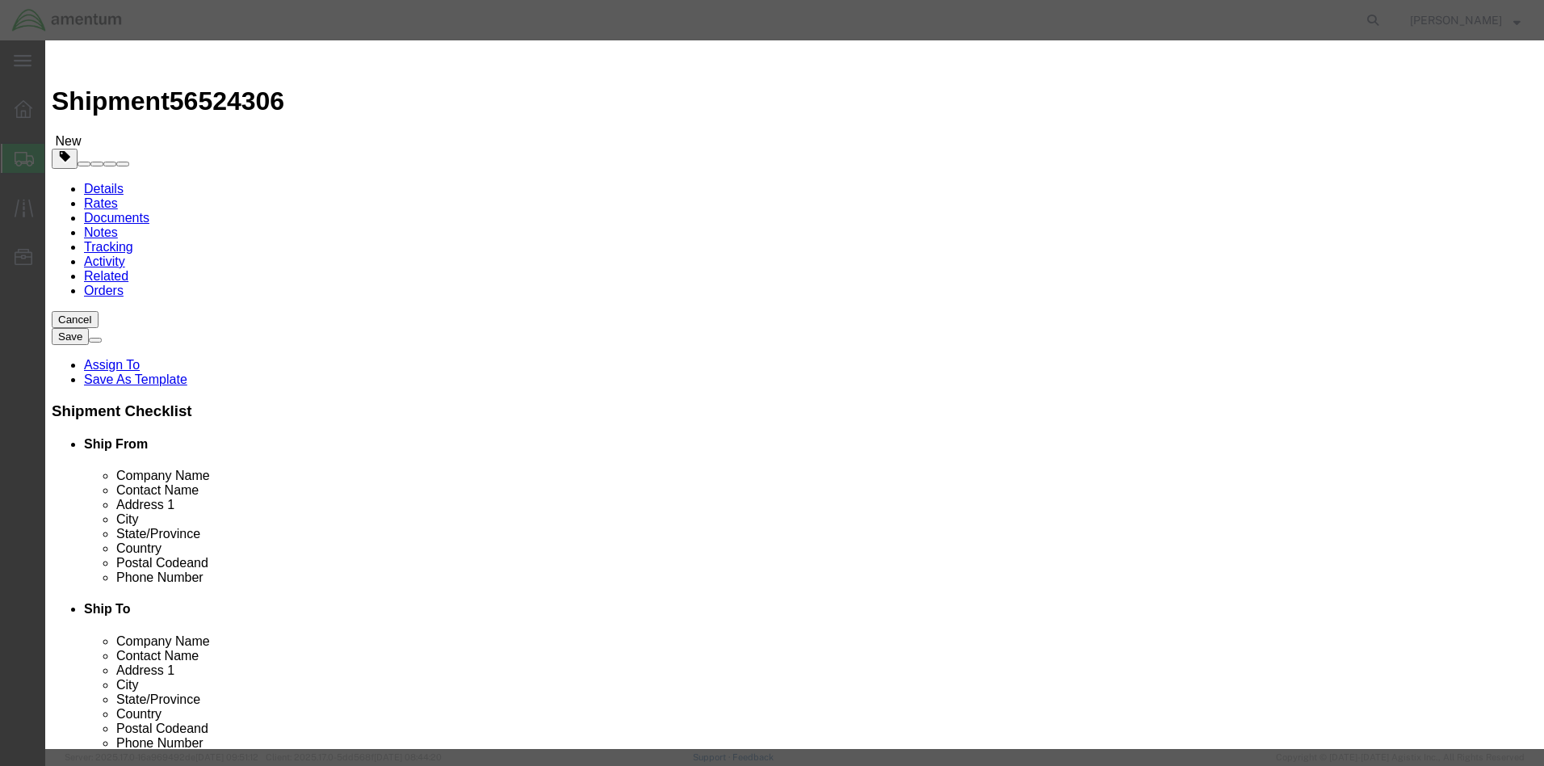
click div "Total Value 31.84 Select ADP AED AFN ALL AMD AOA ARS ATS AUD AWG AZN BAM BBD BD…"
type input "20000"
click button "Save & Close"
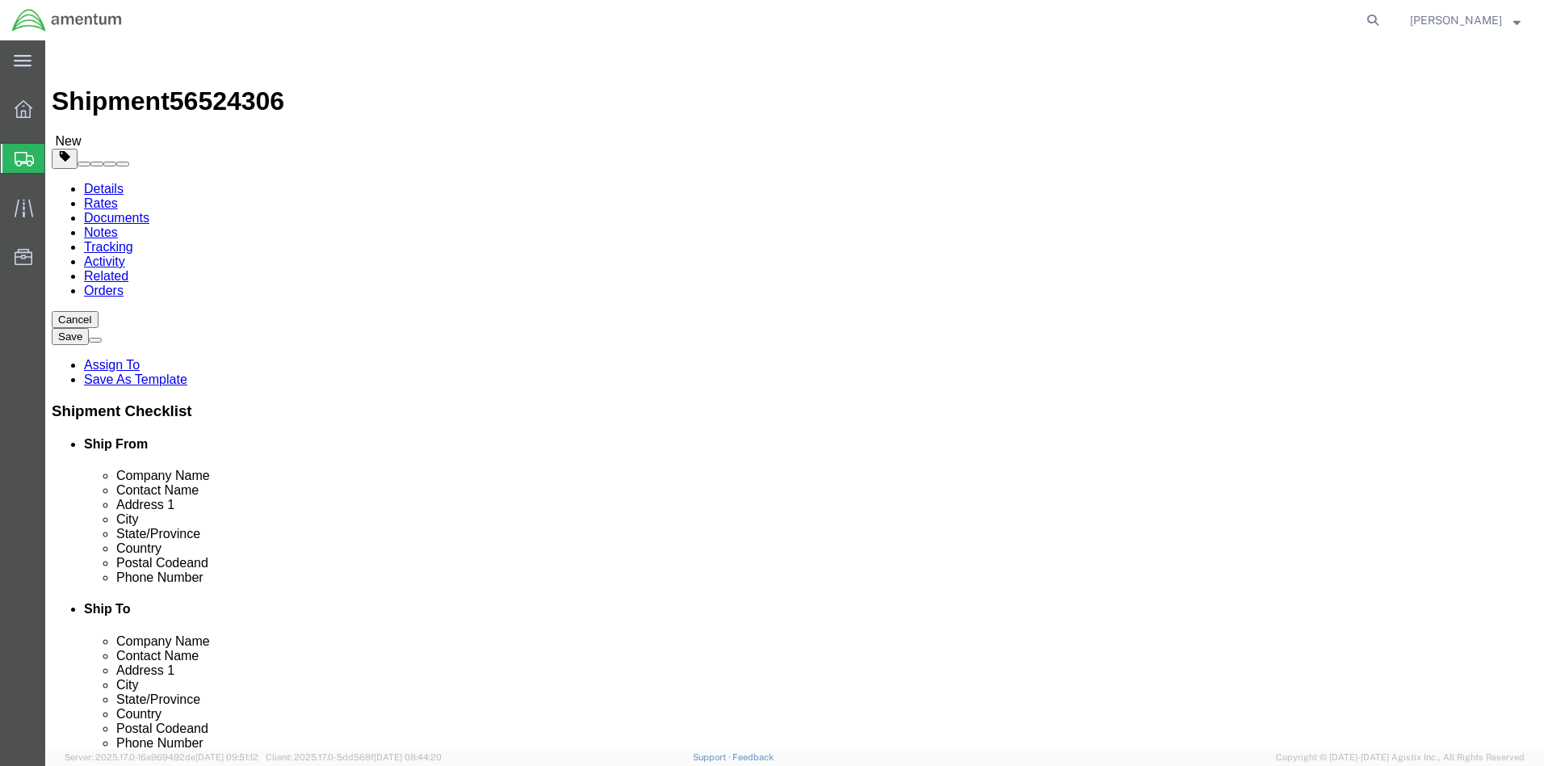
scroll to position [112, 0]
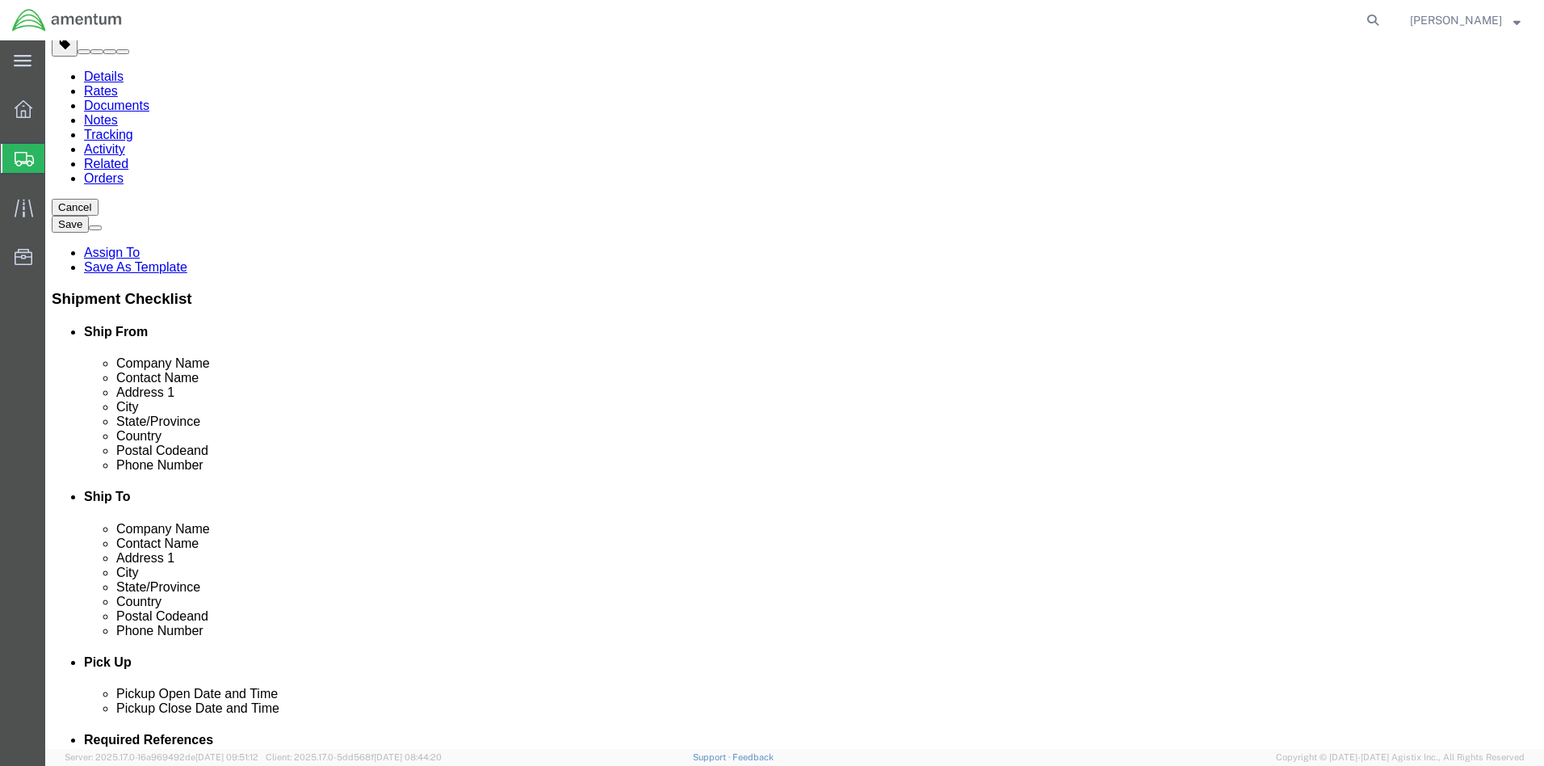
click link "Add Package"
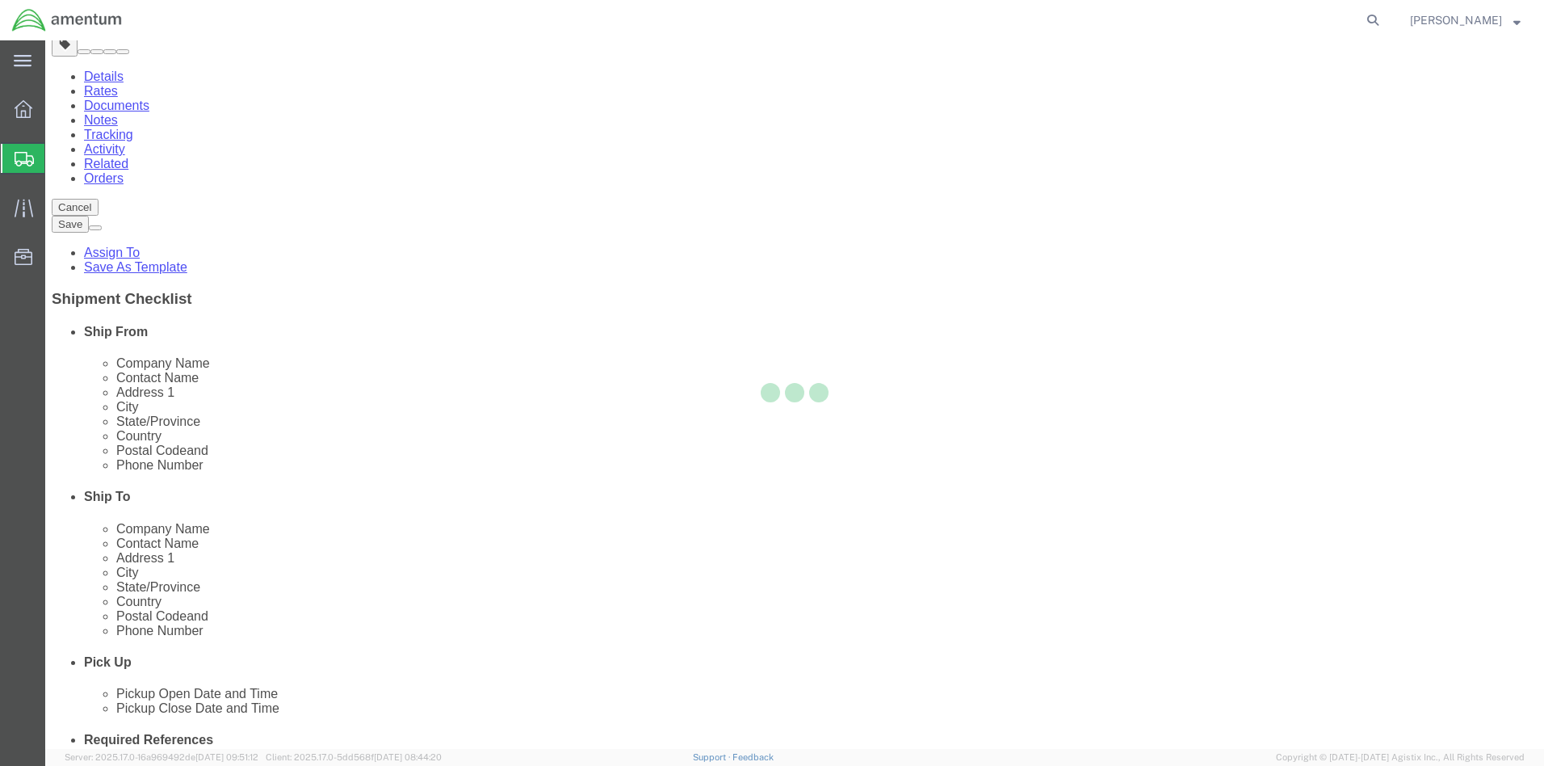
select select "CBOX"
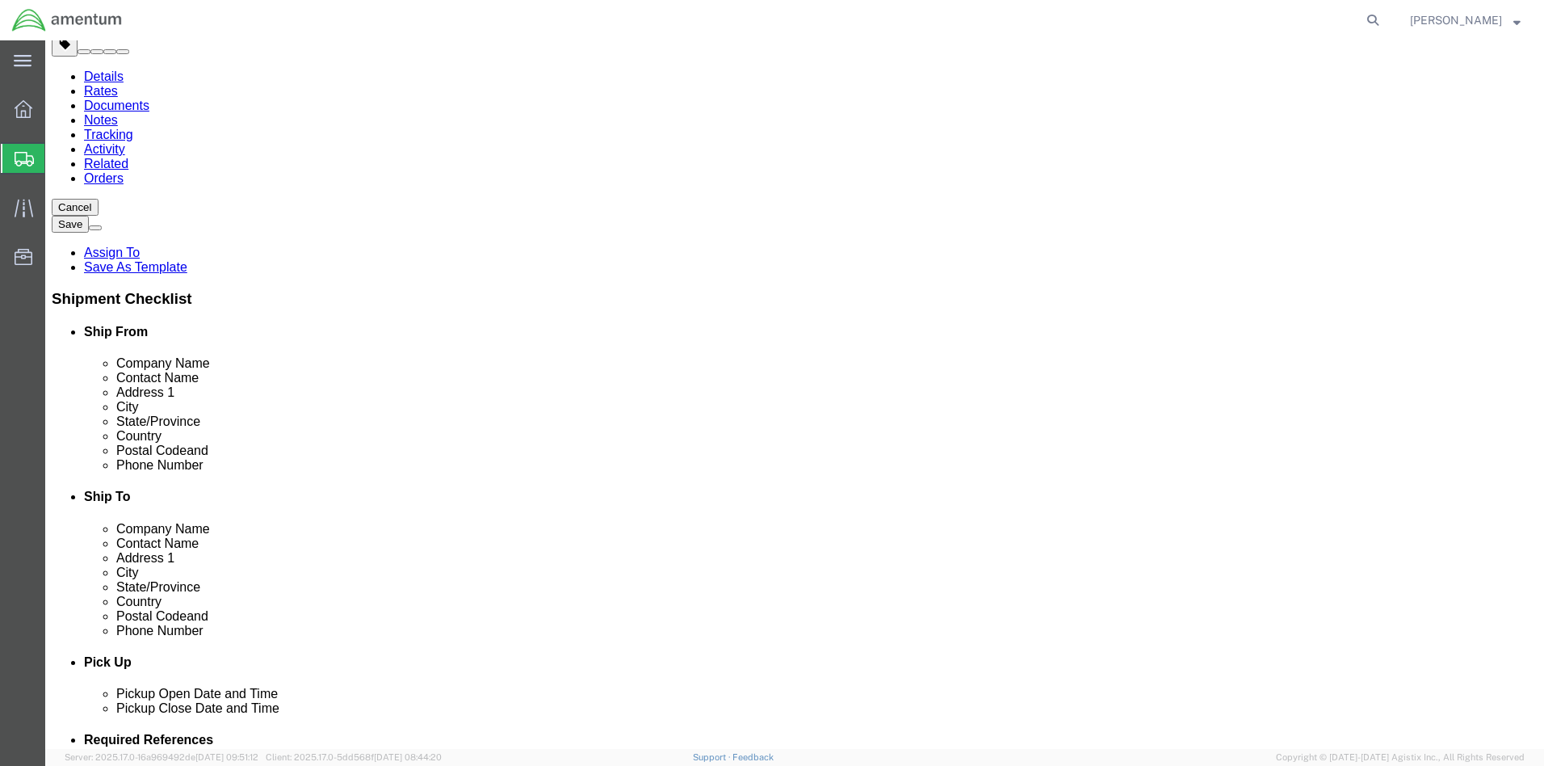
click input "text"
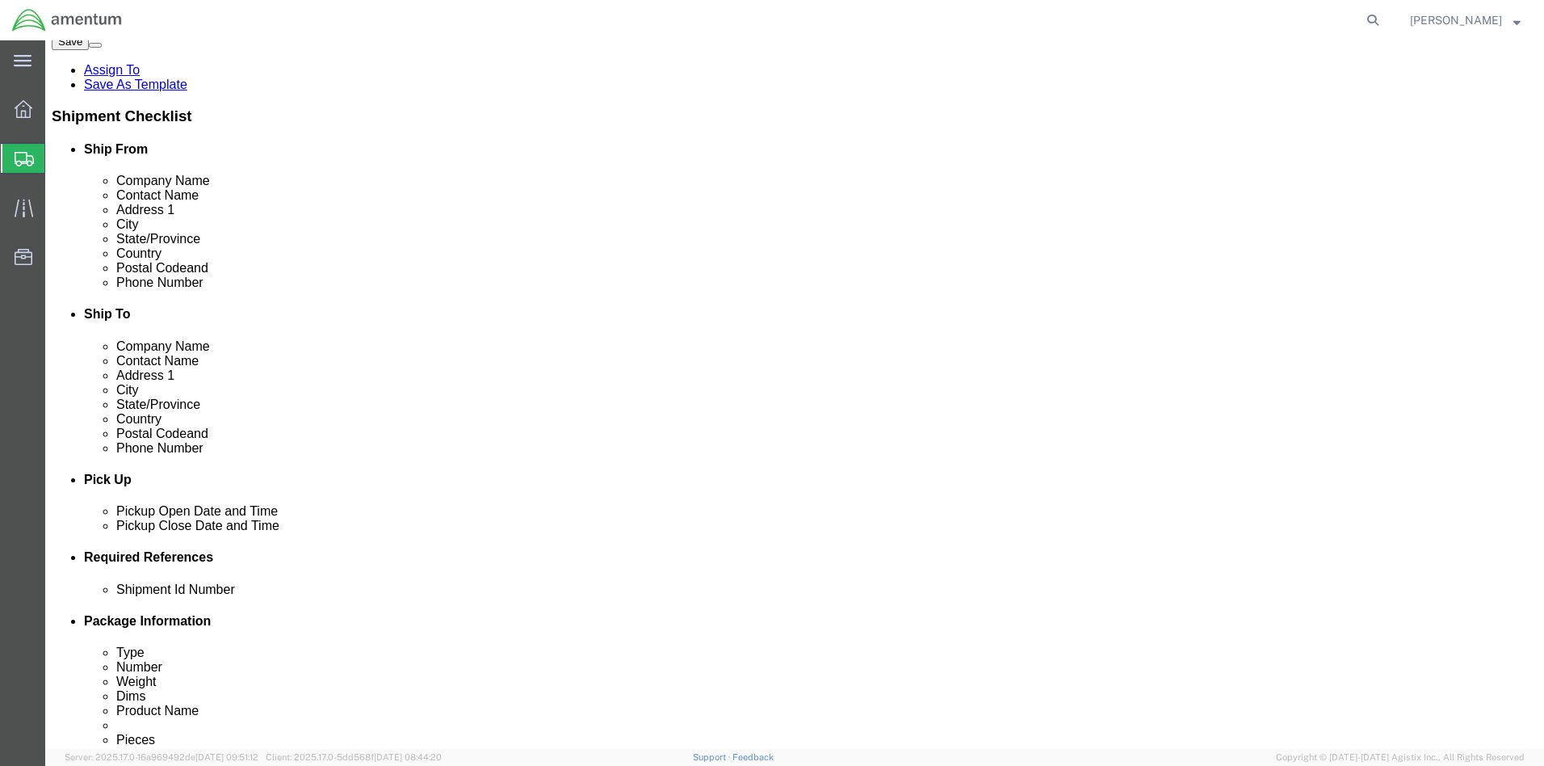
type input "12"
type input "16"
drag, startPoint x: 235, startPoint y: 473, endPoint x: 163, endPoint y: 472, distance: 71.9
click div "Weight 0.00 Select kgs lbs Ship. t°"
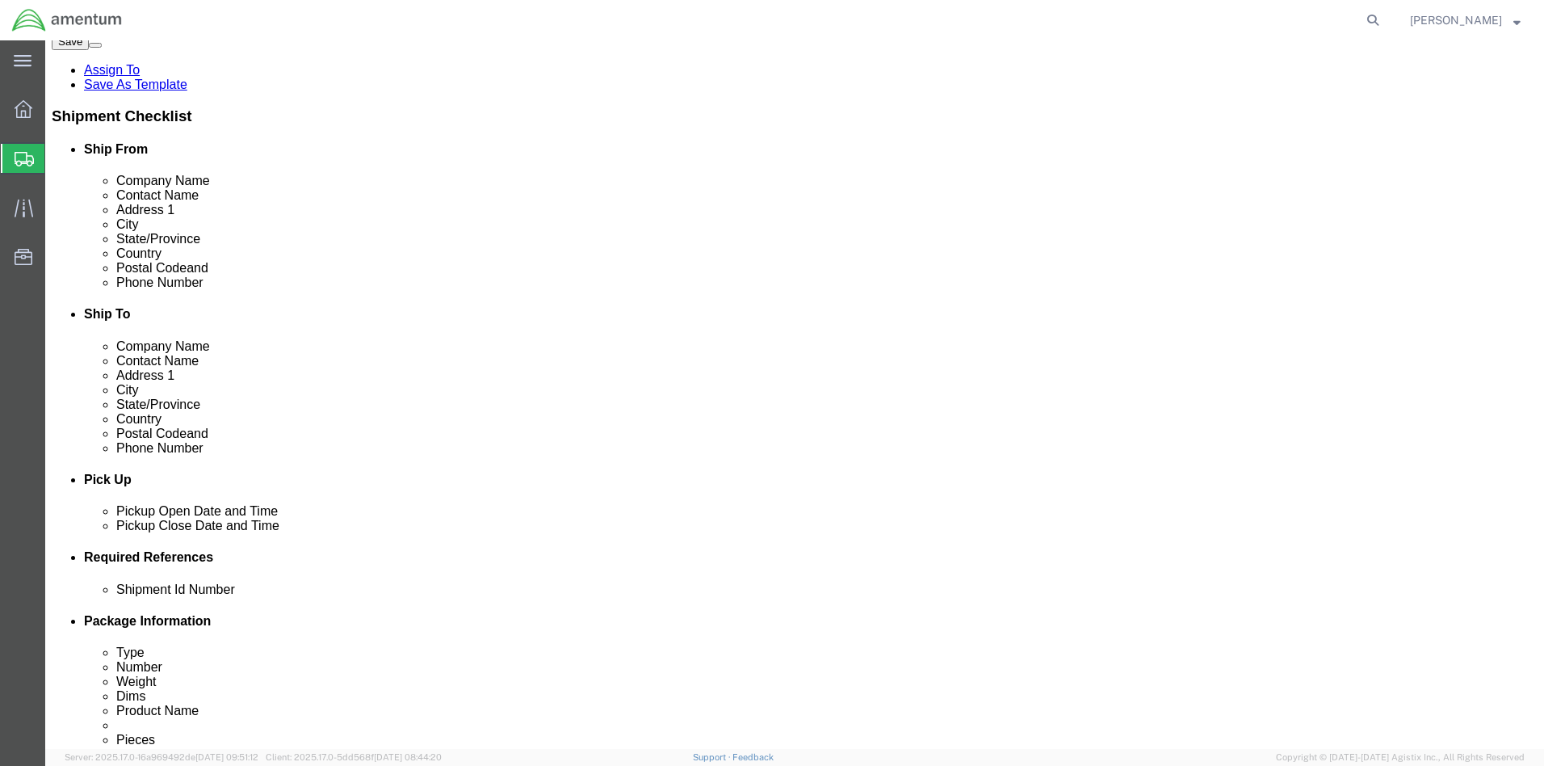
type input "30"
click link "Add Content"
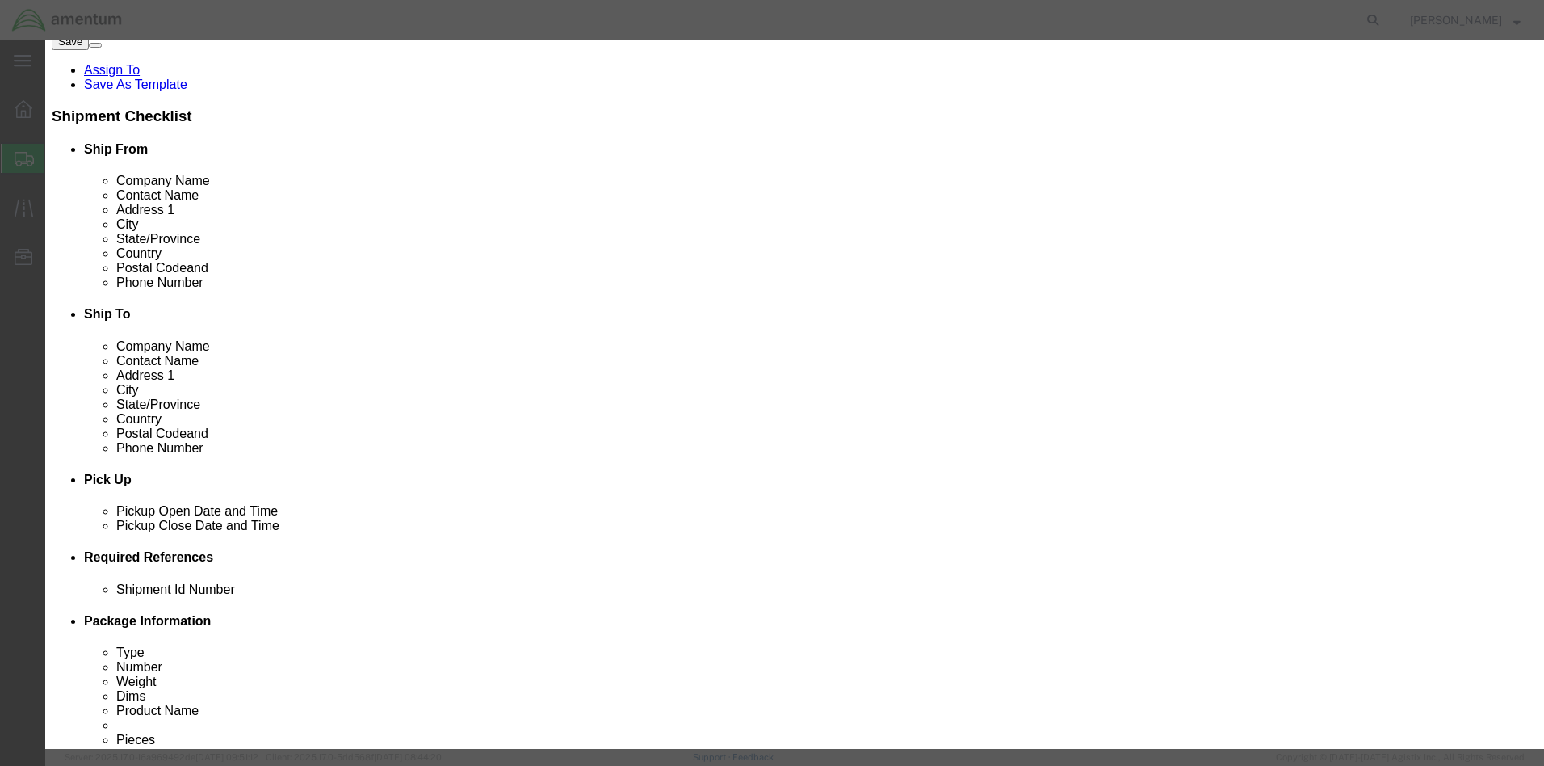
click input "text"
type input "aircraft parts"
click strong "AIRCRAFT PARTS"
select select
type input "31.84"
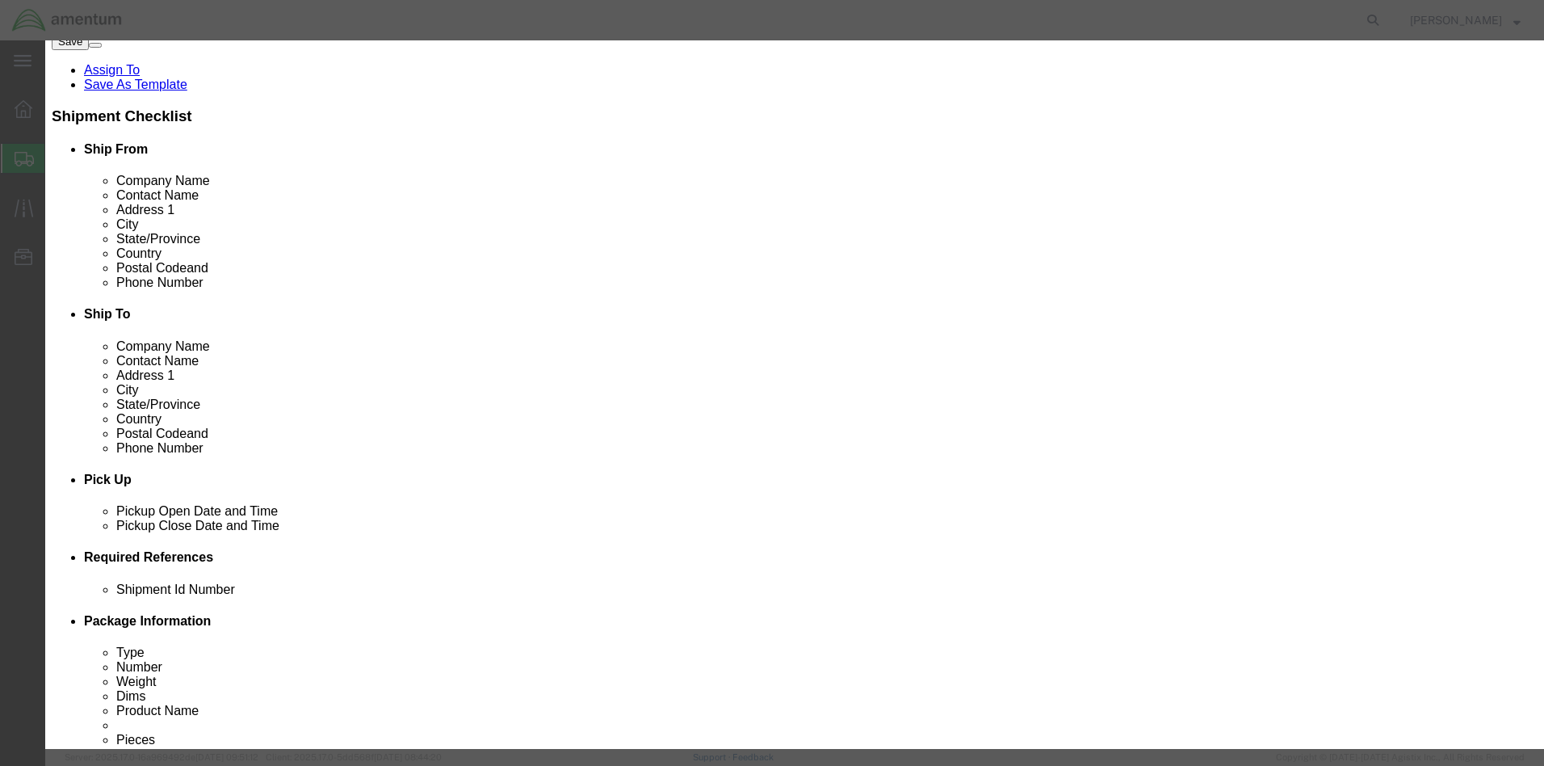
select select
type input "AIRCRAFT PARTS"
click input "text"
type input "1"
drag, startPoint x: 516, startPoint y: 186, endPoint x: 415, endPoint y: 186, distance: 101.0
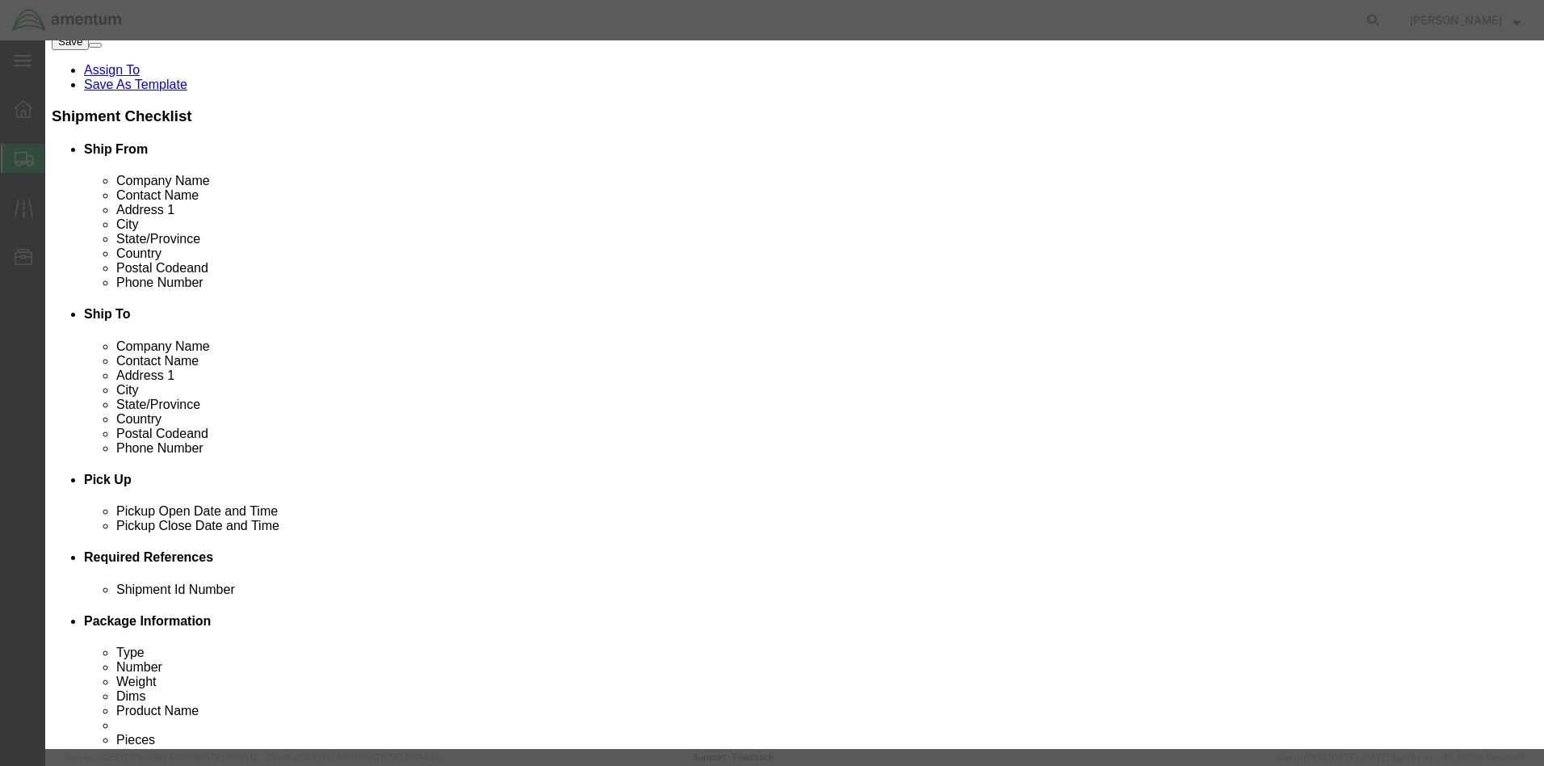
click div "Total Value 31.84 Select ADP AED AFN ALL AMD AOA ARS ATS AUD AWG AZN BAM BBD BD…"
type input "20000"
click button "Save & Close"
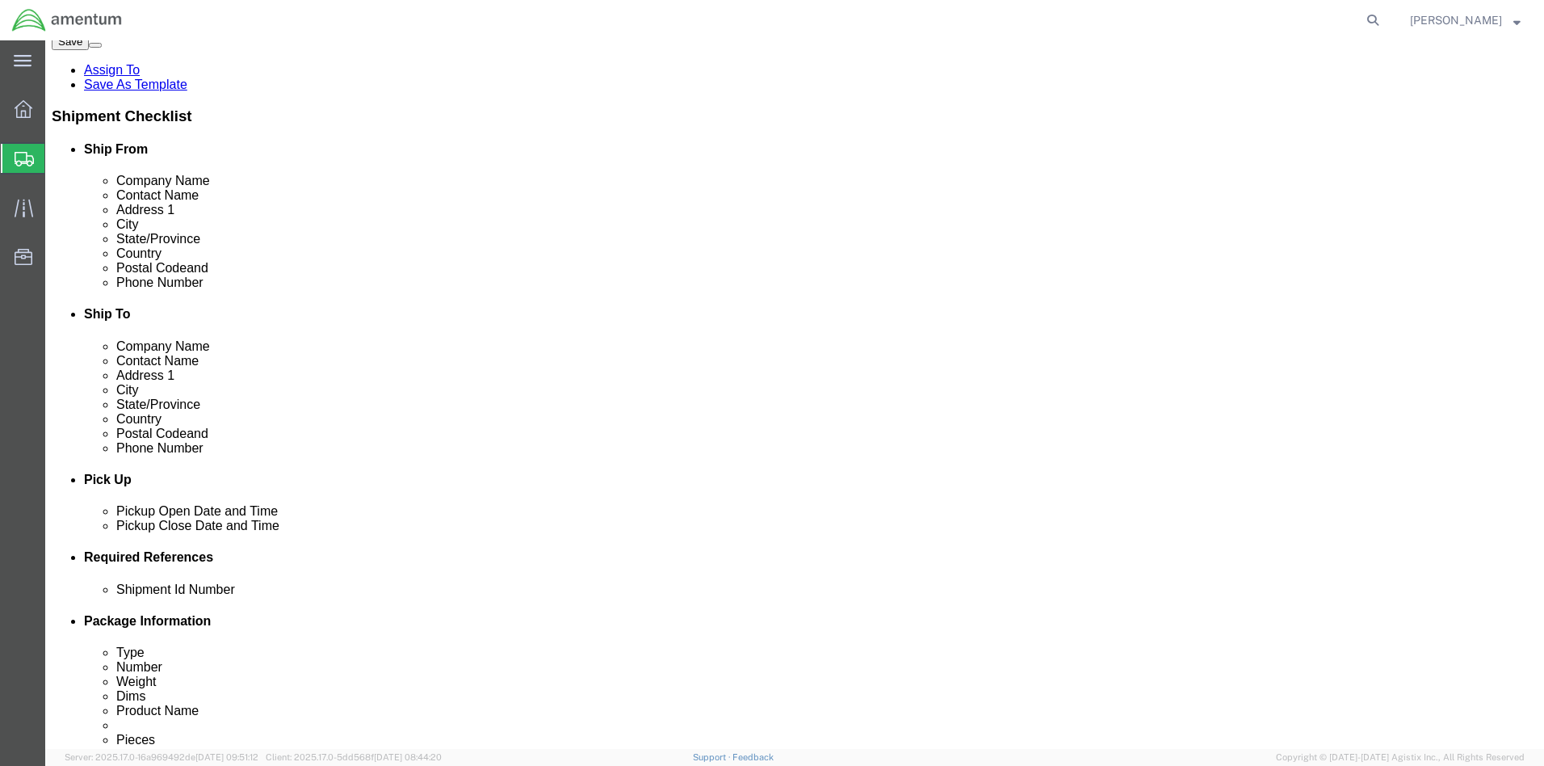
click link "Add Package"
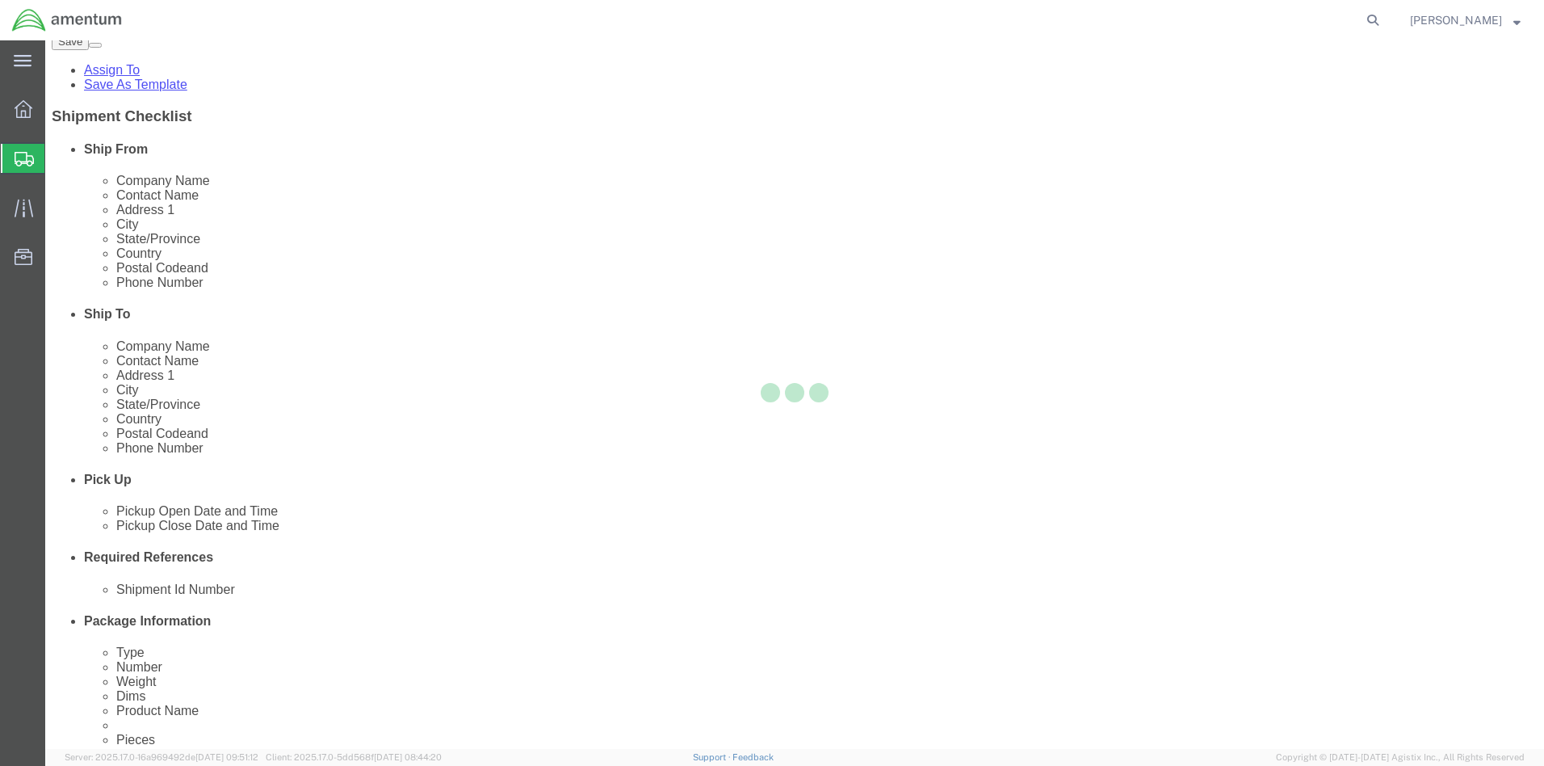
select select "CBOX"
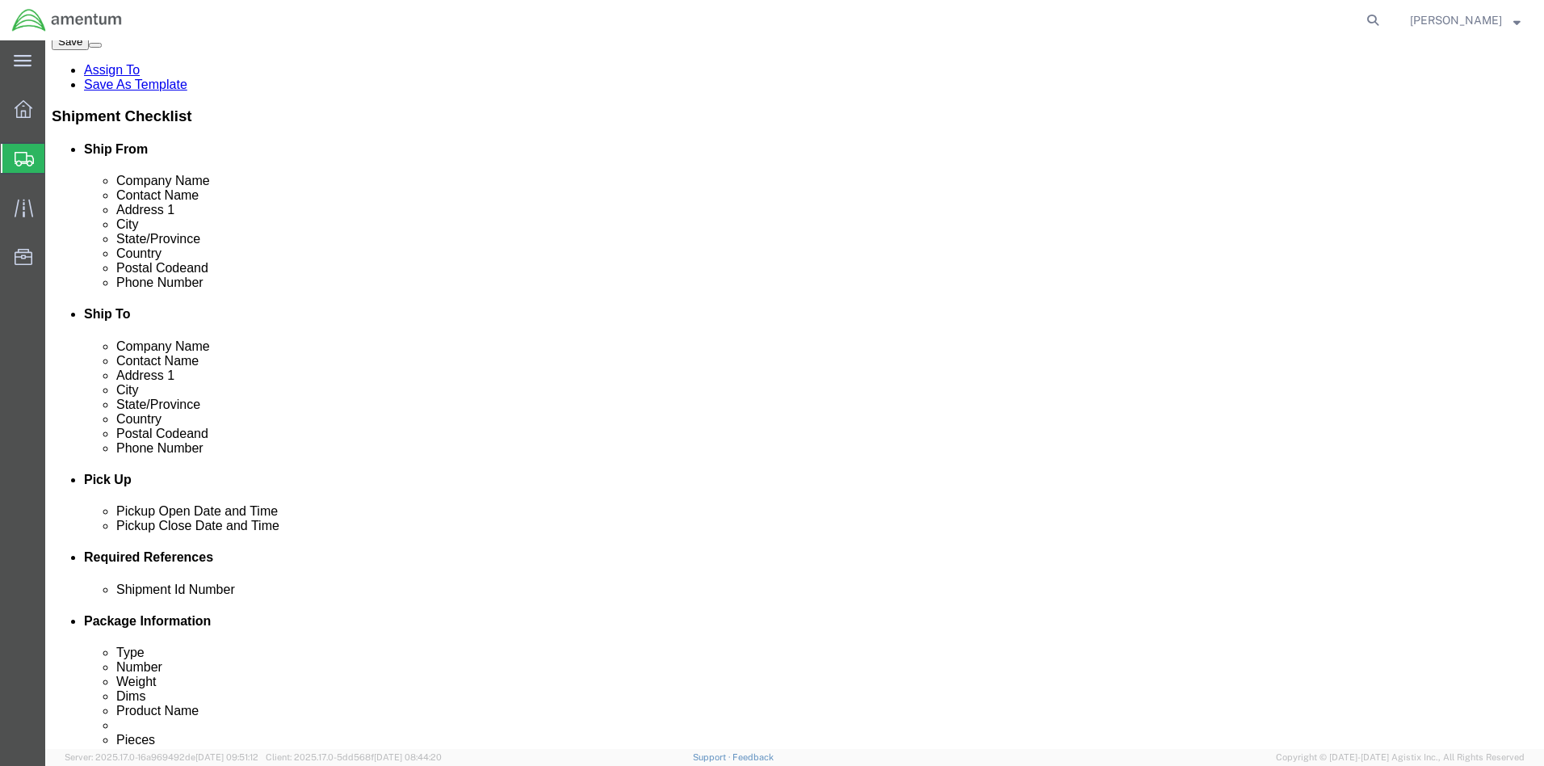
click input "text"
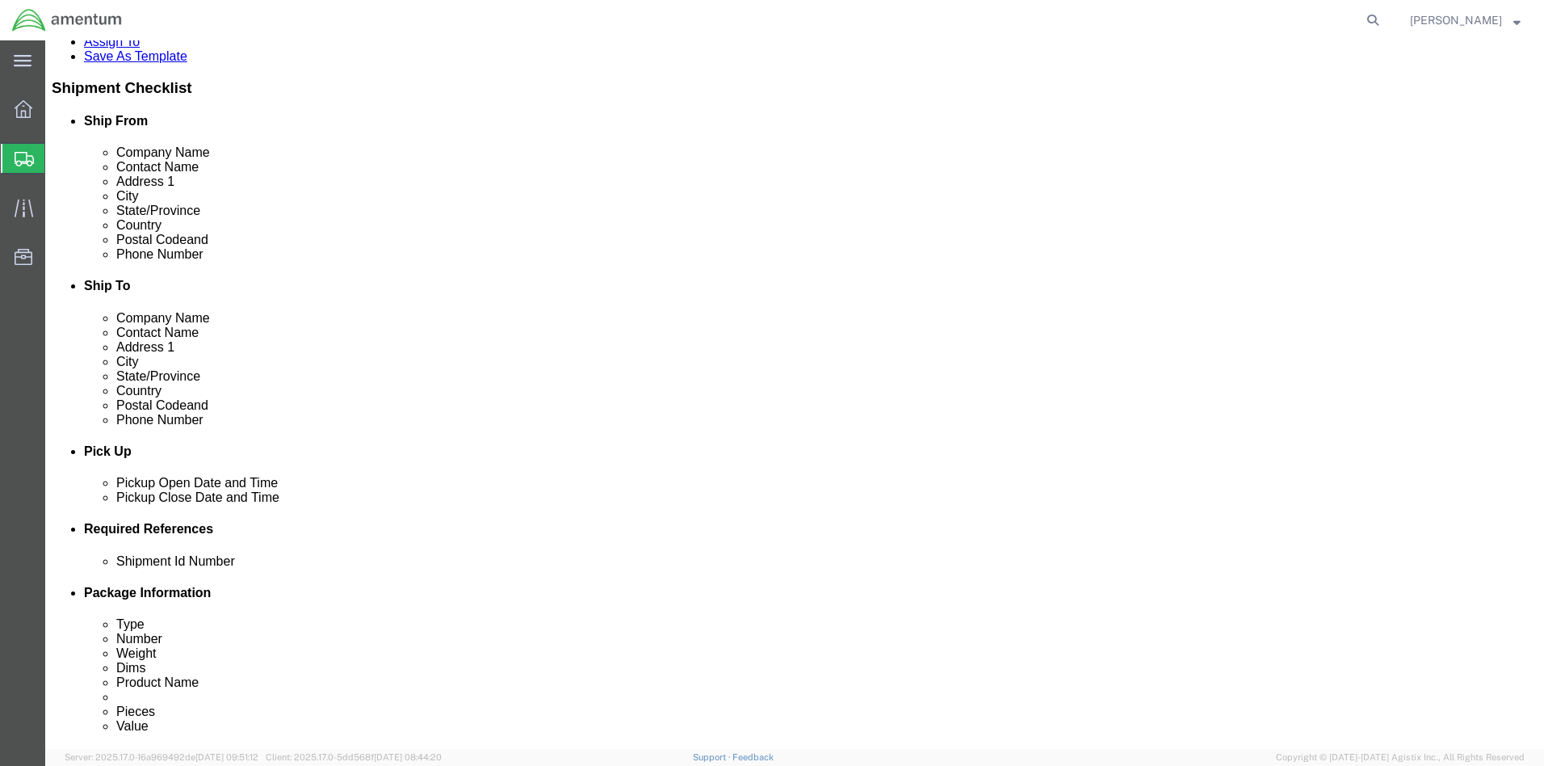
type input "16"
drag, startPoint x: 845, startPoint y: 448, endPoint x: 817, endPoint y: 447, distance: 28.3
click div "Weight 0.00 Select kgs lbs Ship. t°"
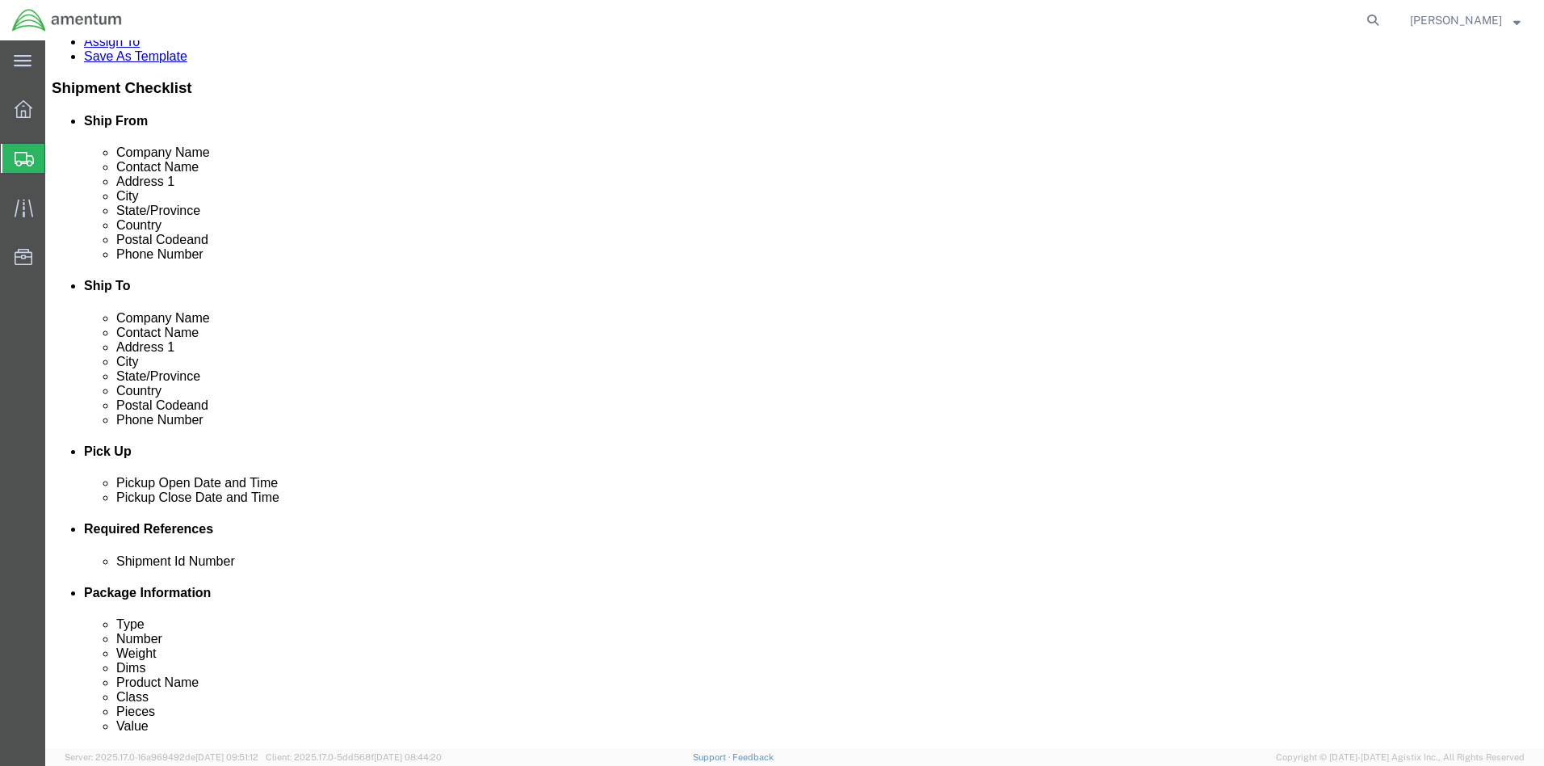
type input "50"
click link "Add Content"
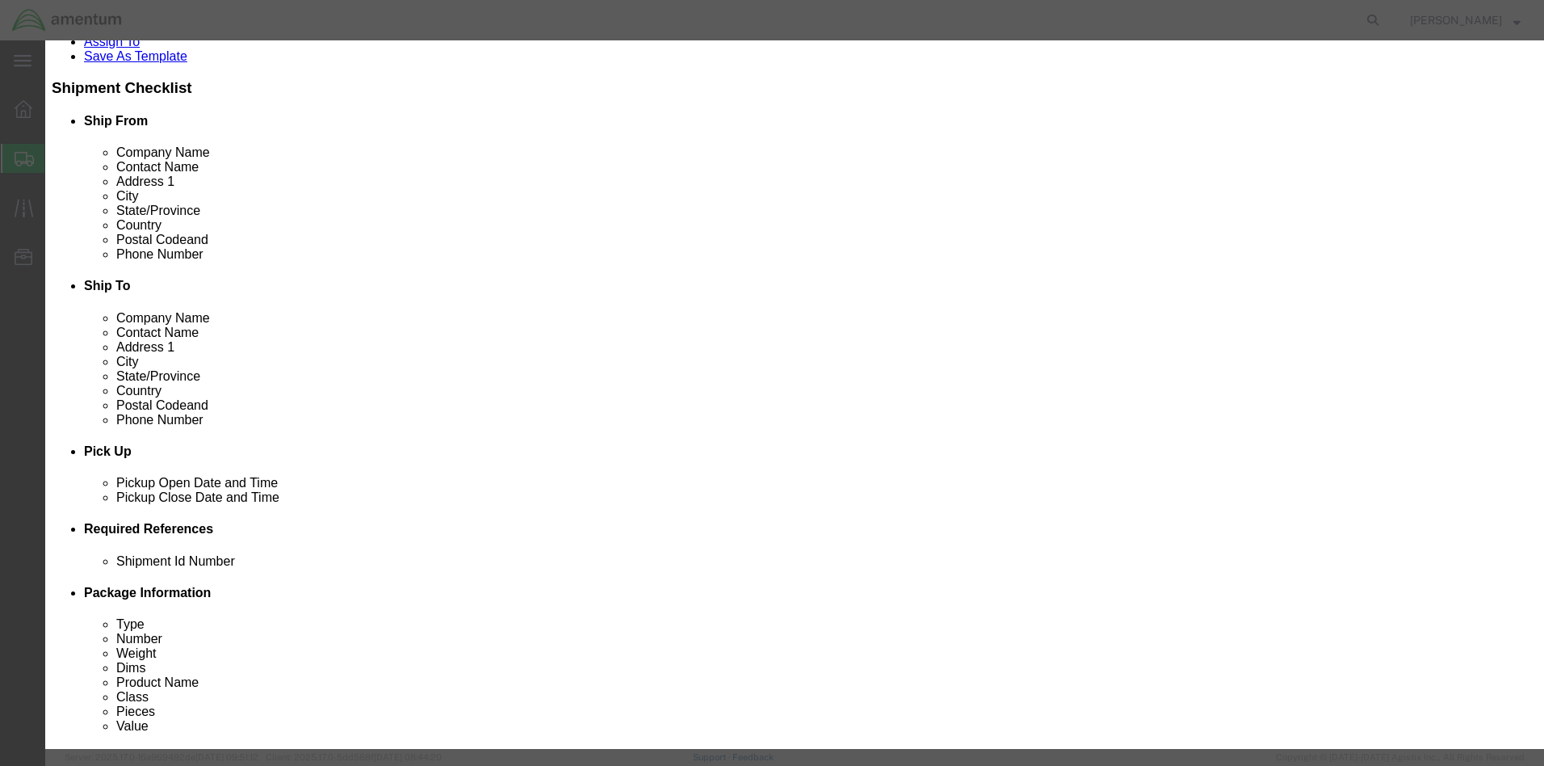
click input "text"
type input "aircraft parts"
click td "Model:"
select select
type input "31.84"
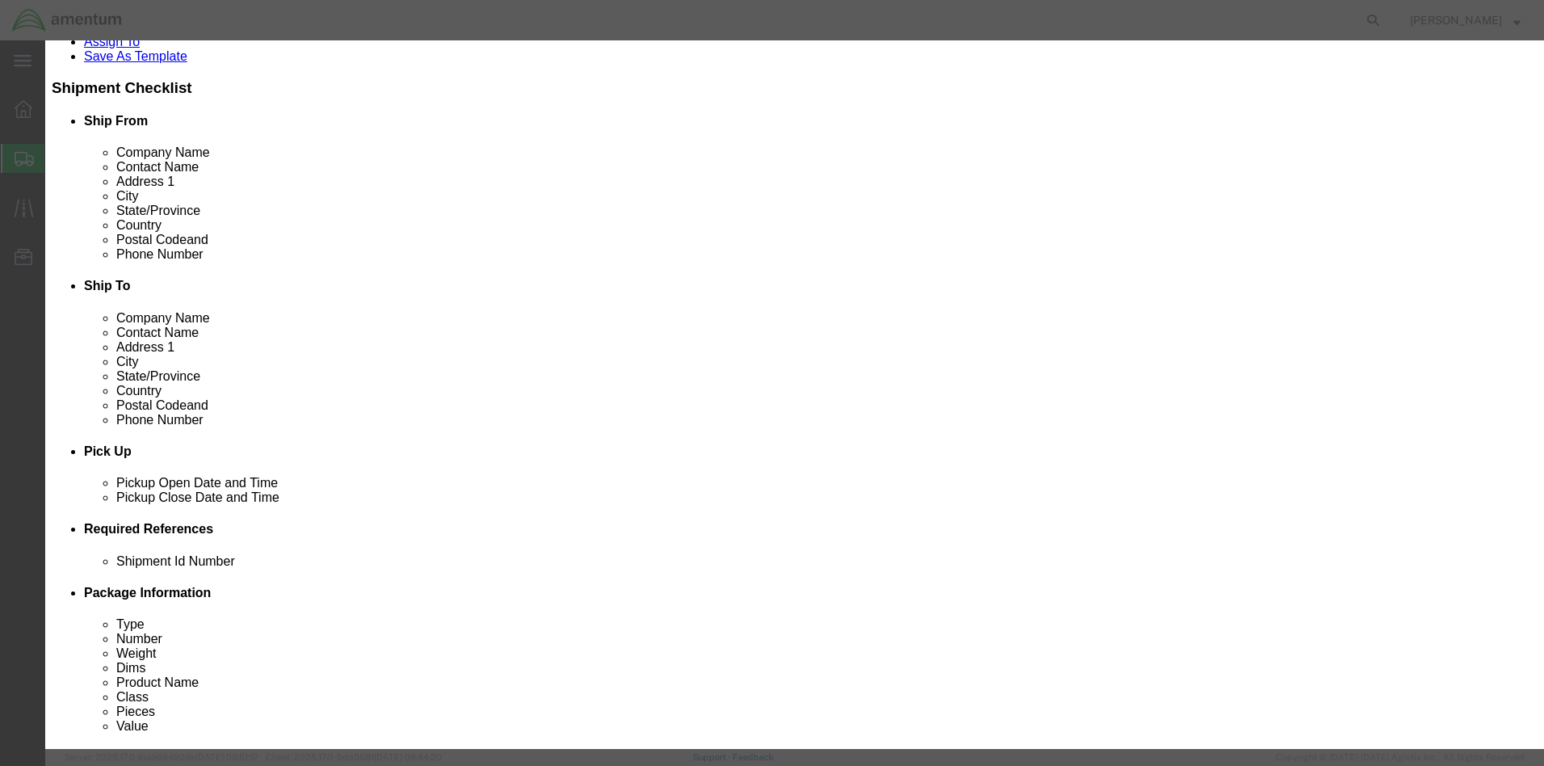
select select
type input "AIRCRAFT PARTS"
click input "text"
type input "1"
drag, startPoint x: 521, startPoint y: 185, endPoint x: 383, endPoint y: 186, distance: 138.1
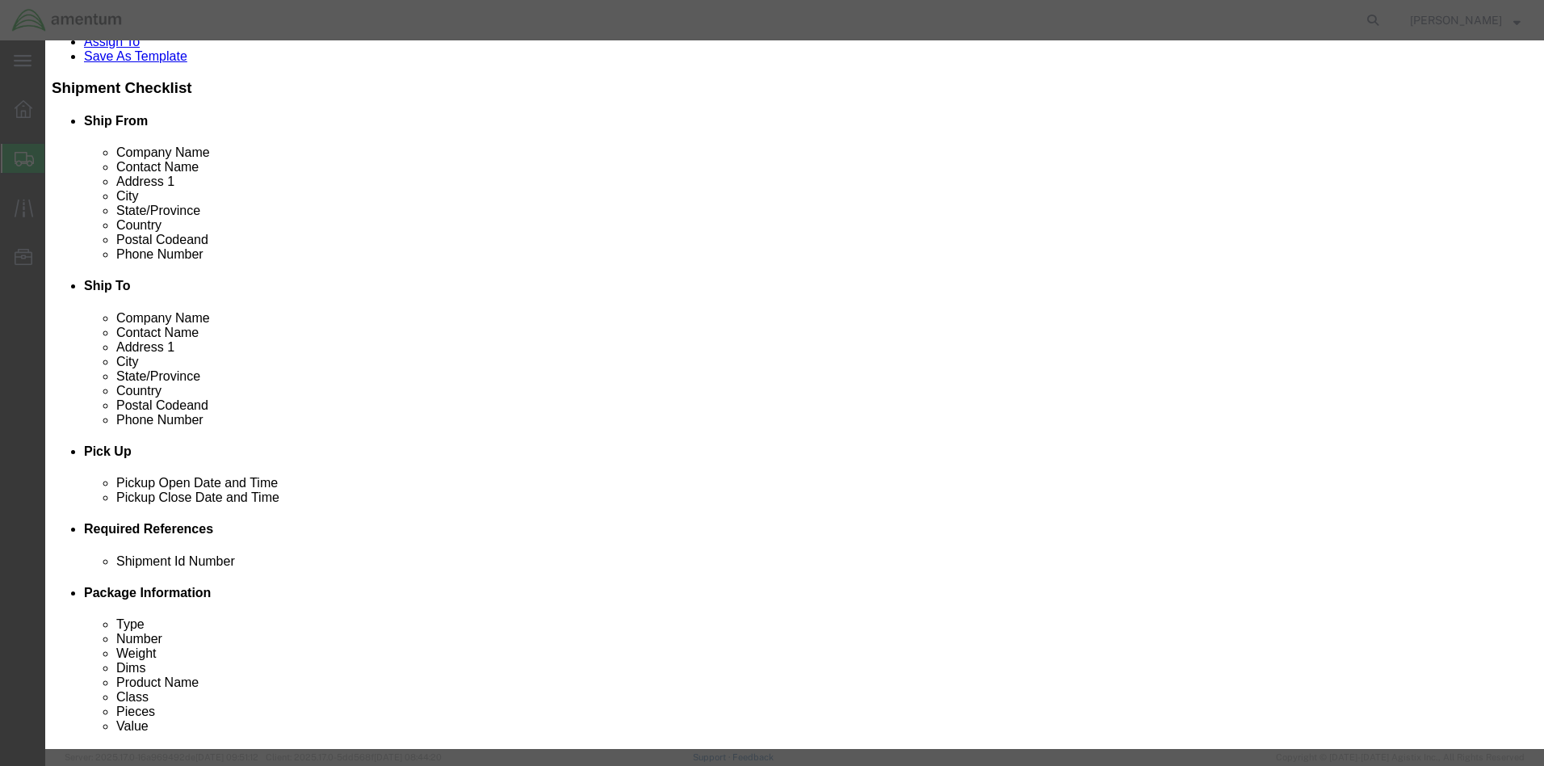
click div "Total Value 31.84 Select ADP AED AFN ALL AMD AOA ARS ATS AUD AWG AZN BAM BBD BD…"
type input "20000"
select select "50"
drag, startPoint x: 1114, startPoint y: 574, endPoint x: 1108, endPoint y: 565, distance: 10.5
click button "Save & Close"
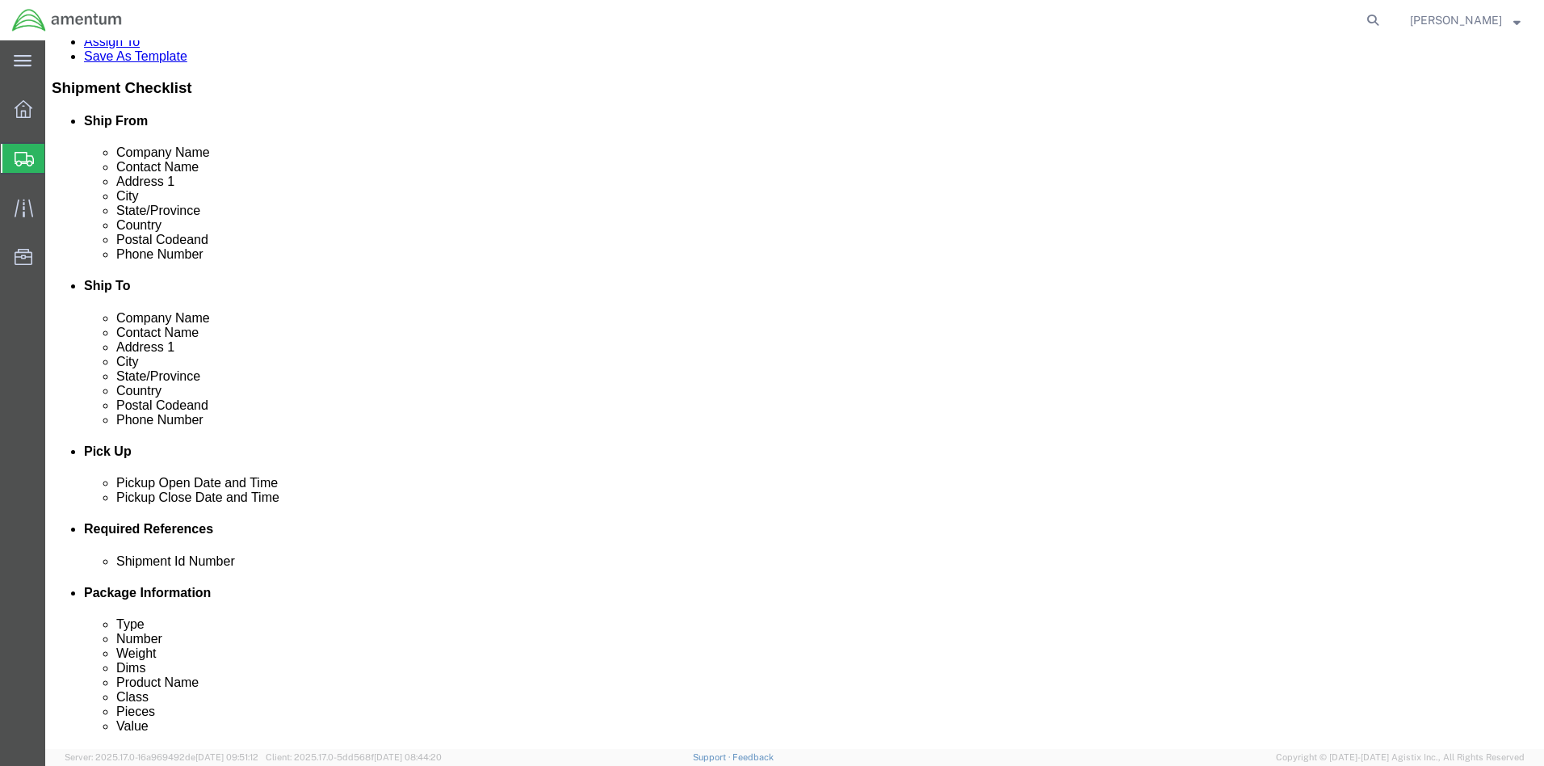
click button "Rate Shipment"
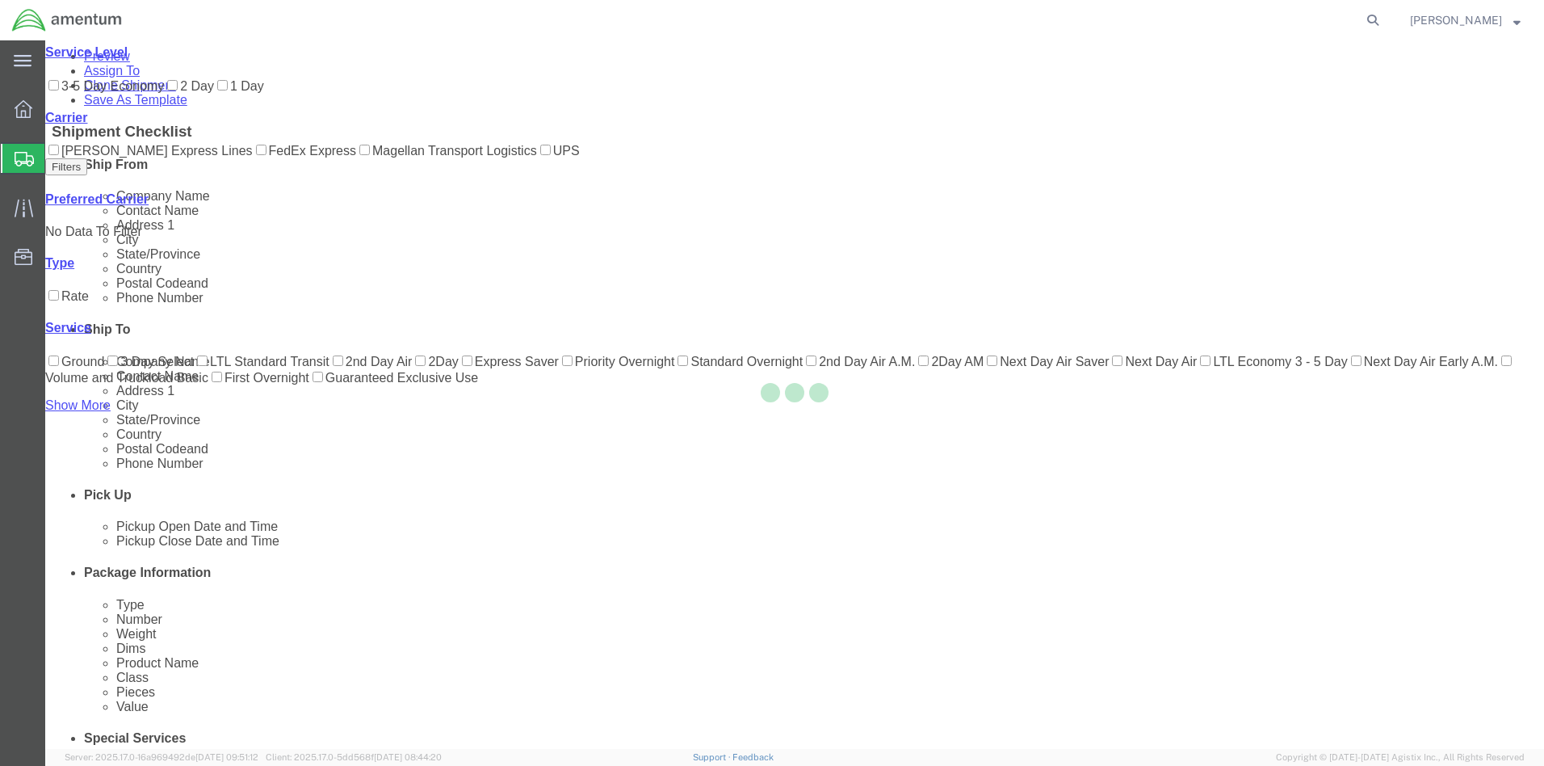
scroll to position [0, 0]
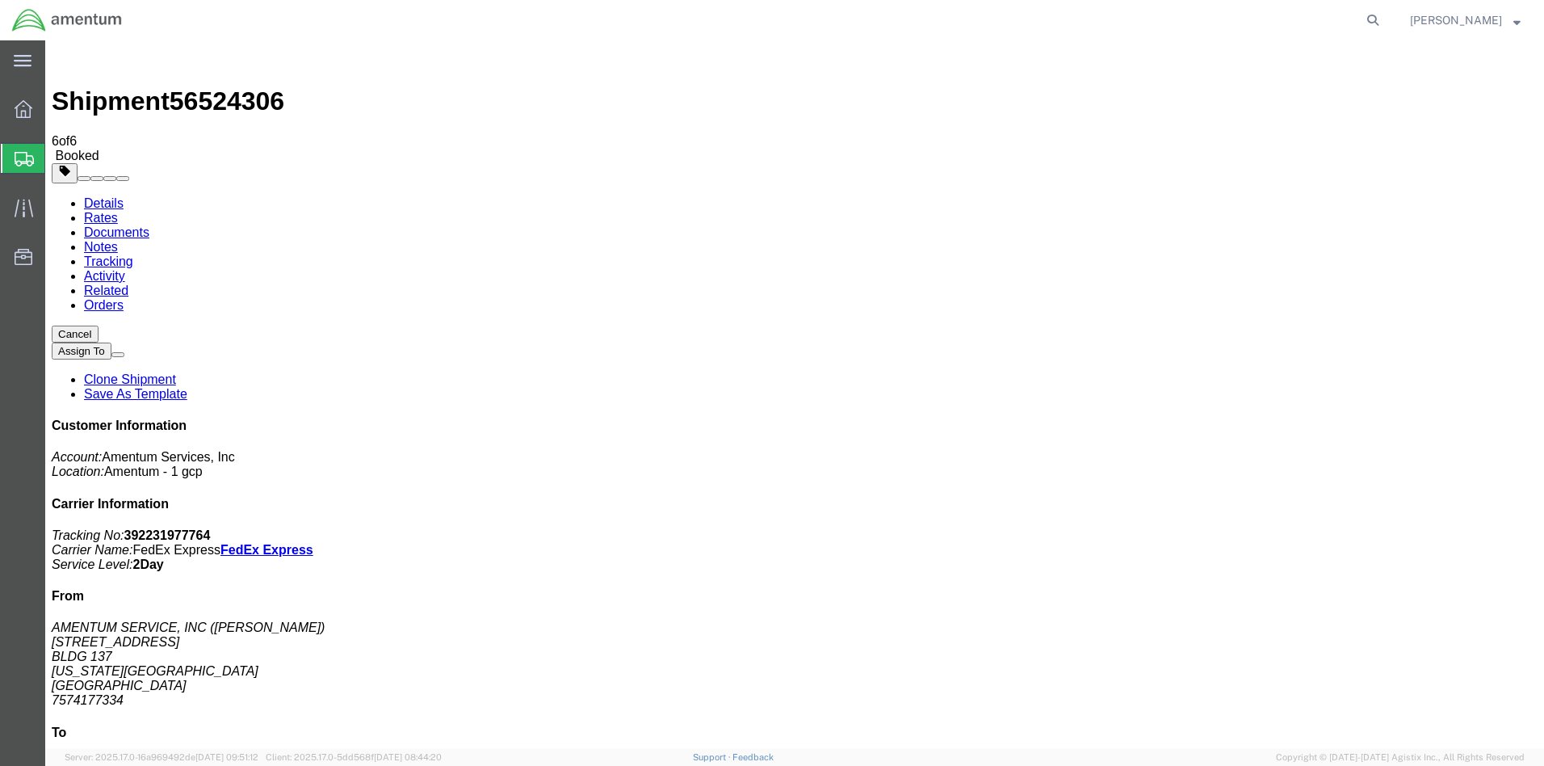
click at [96, 196] on link "Details" at bounding box center [104, 203] width 40 height 14
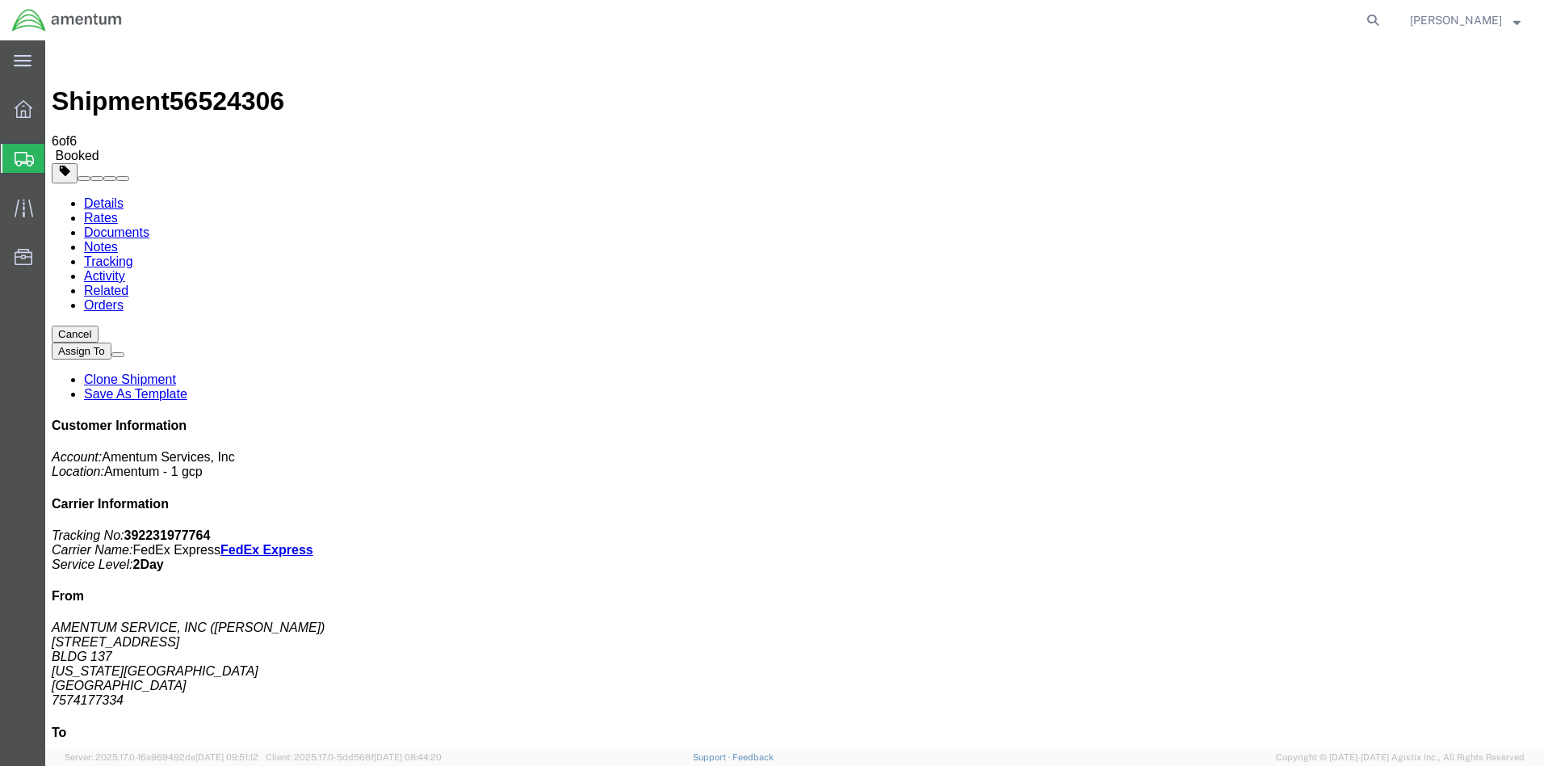
click link "Schedule pickup request"
click at [1511, 21] on span "[PERSON_NAME]" at bounding box center [1465, 20] width 111 height 18
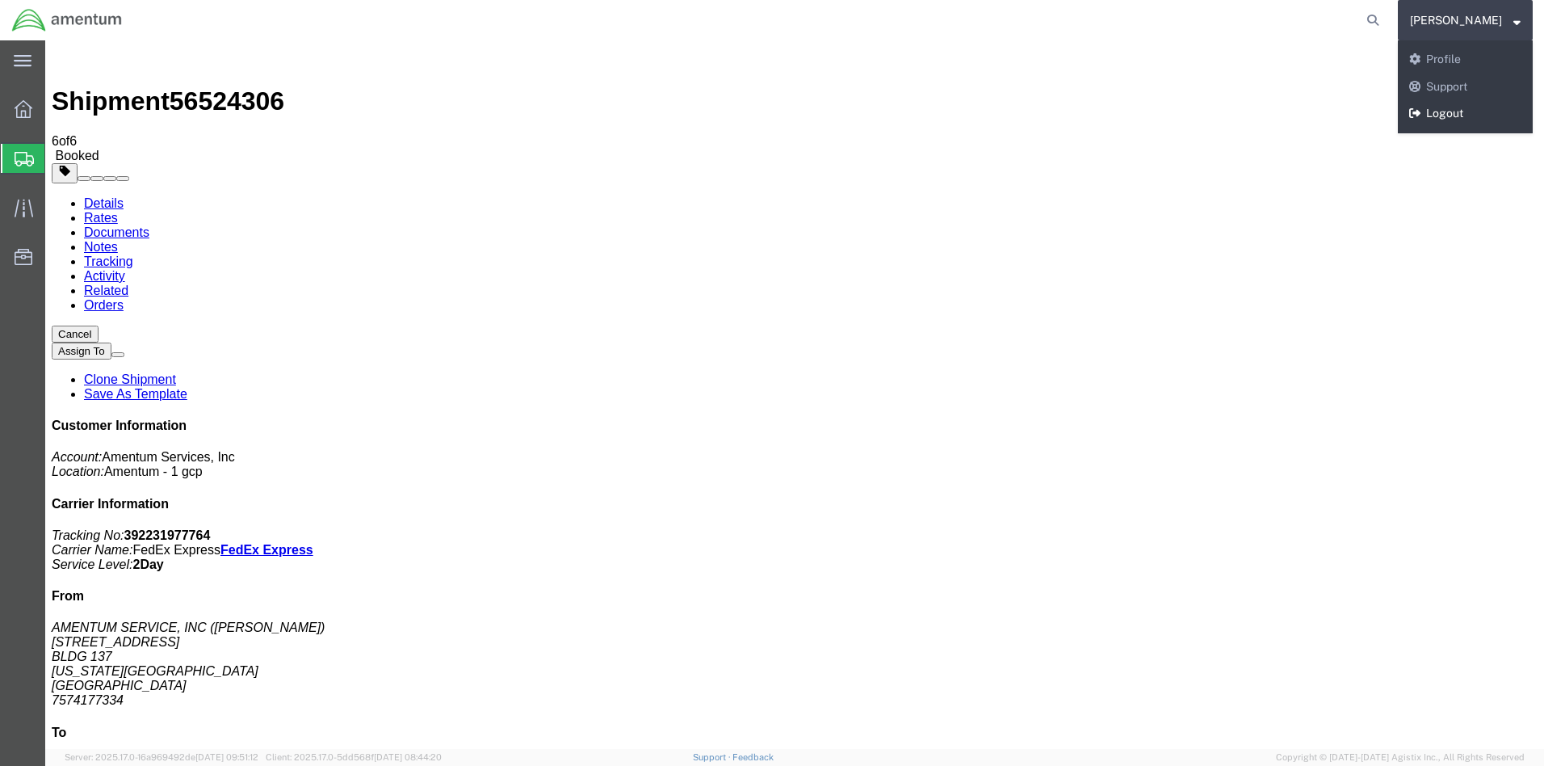
click at [1465, 111] on link "Logout" at bounding box center [1465, 113] width 135 height 27
